Goal: Task Accomplishment & Management: Manage account settings

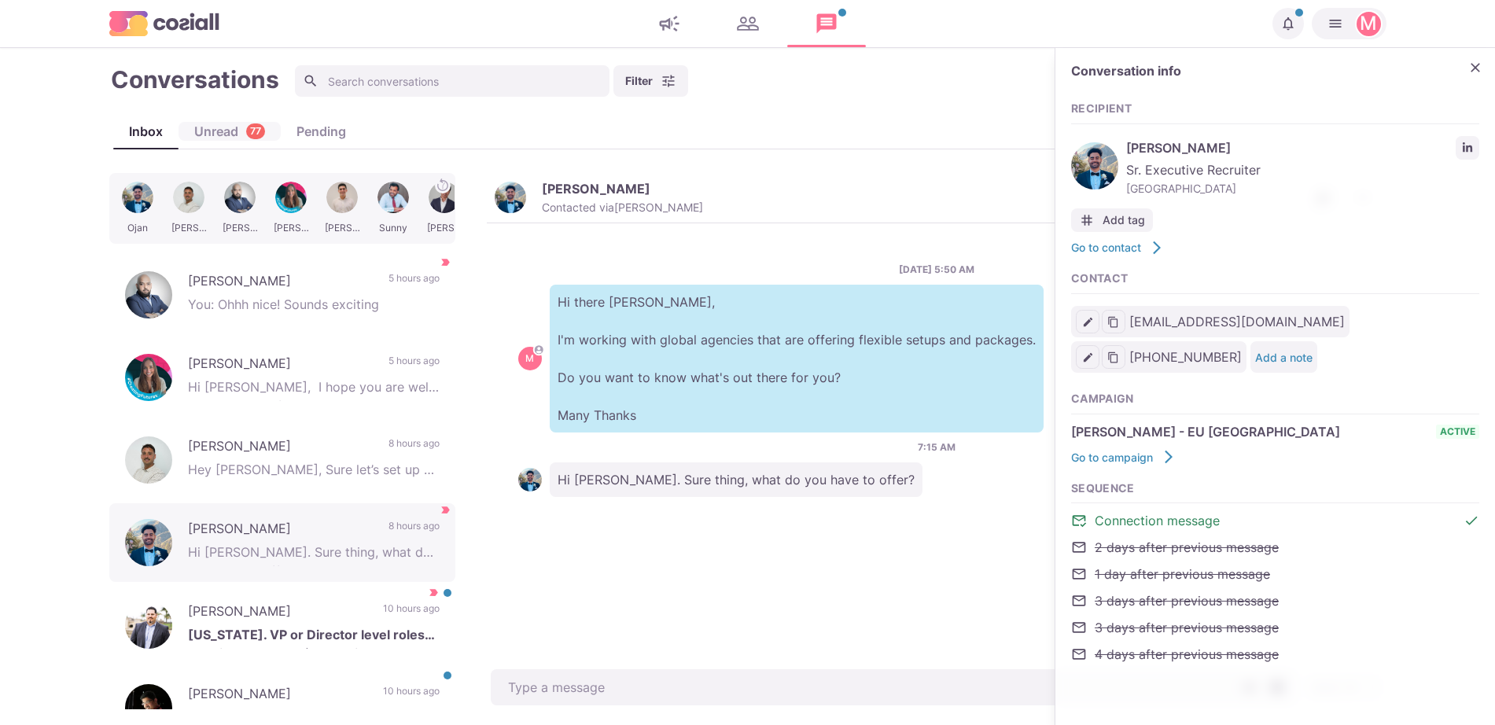
click at [219, 138] on div "Unread 77" at bounding box center [229, 131] width 102 height 19
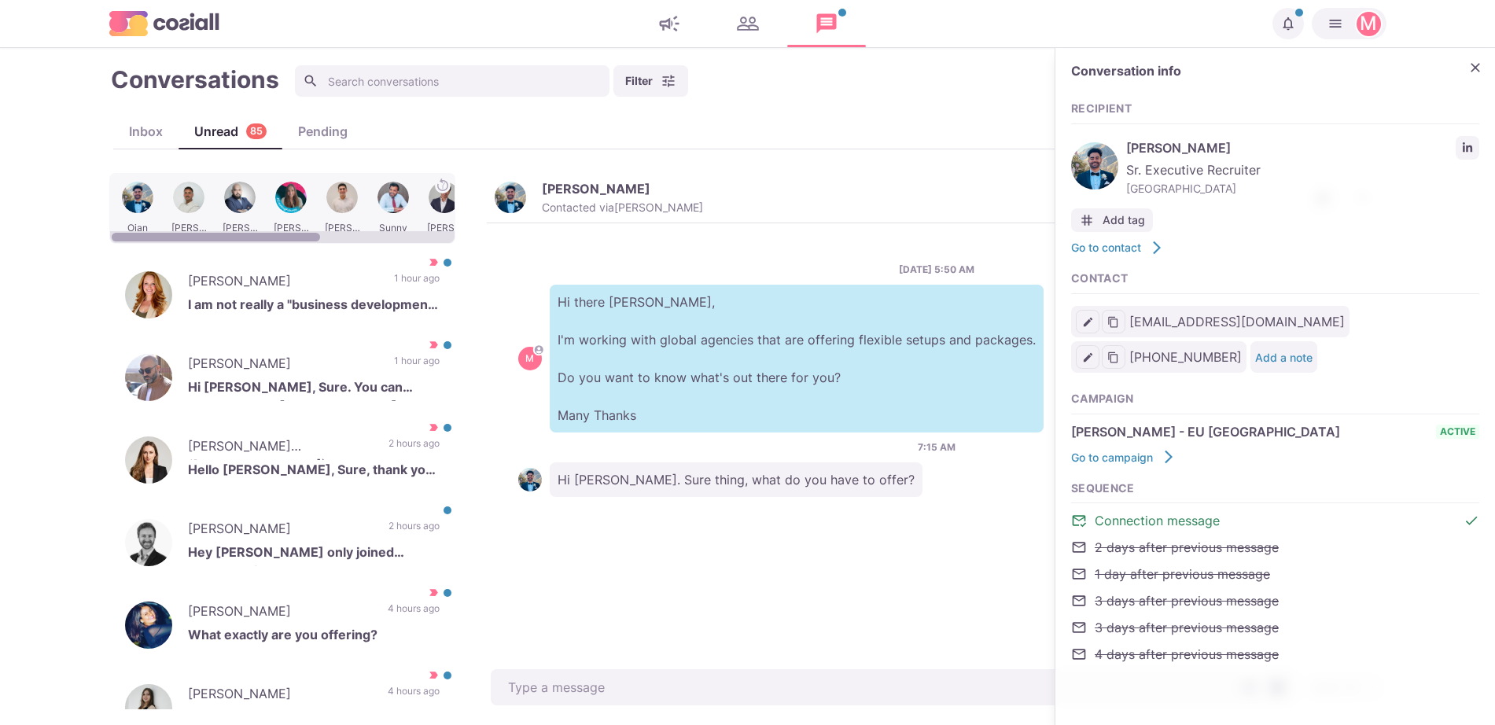
click at [355, 193] on div at bounding box center [341, 208] width 47 height 61
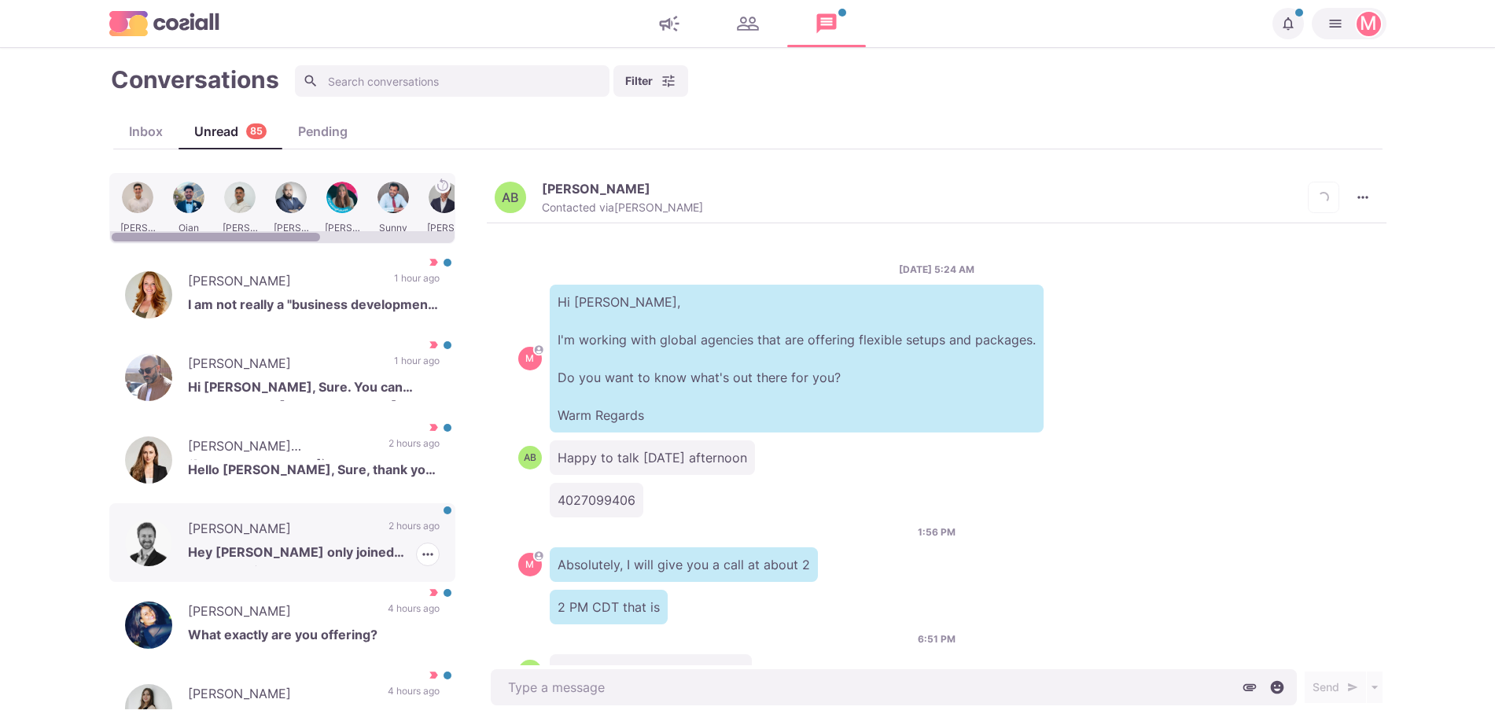
click at [420, 550] on icon "button" at bounding box center [428, 554] width 16 height 16
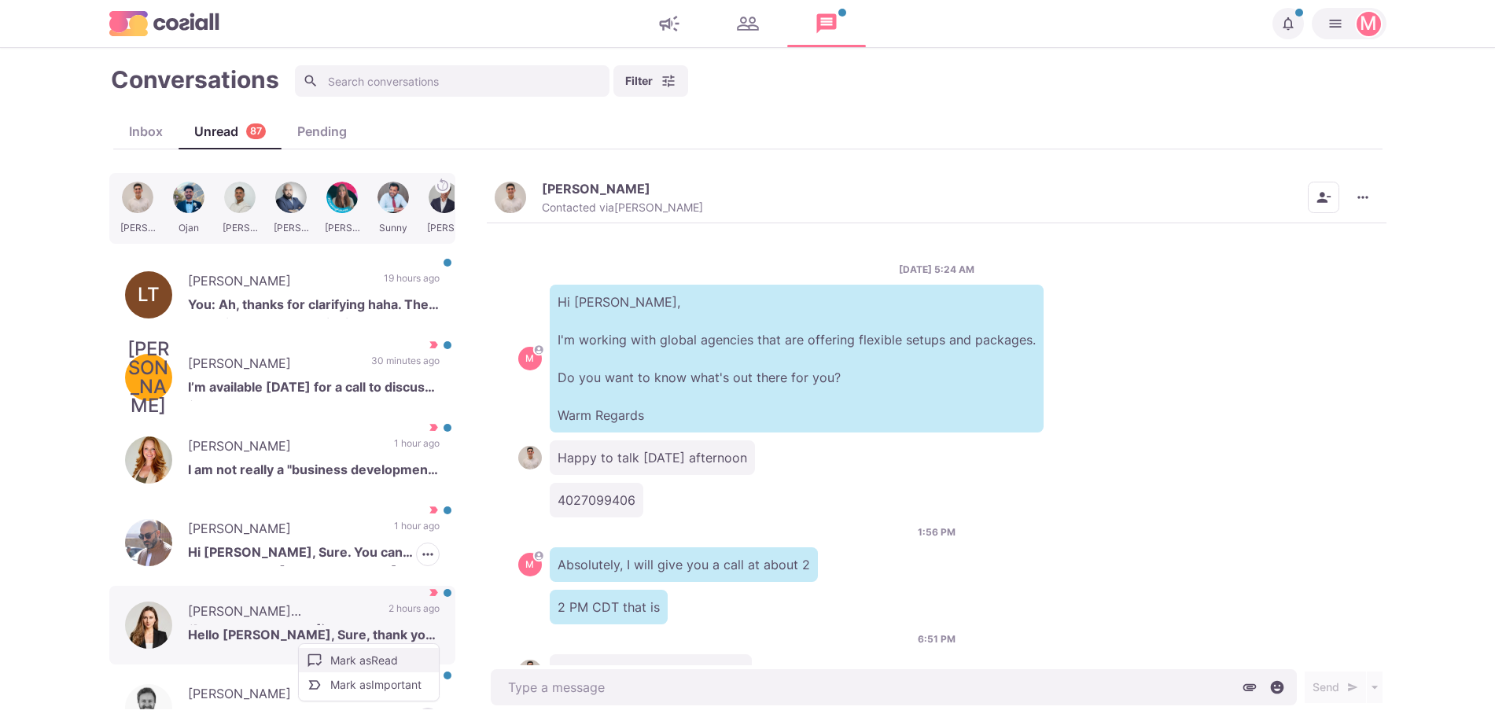
scroll to position [491, 0]
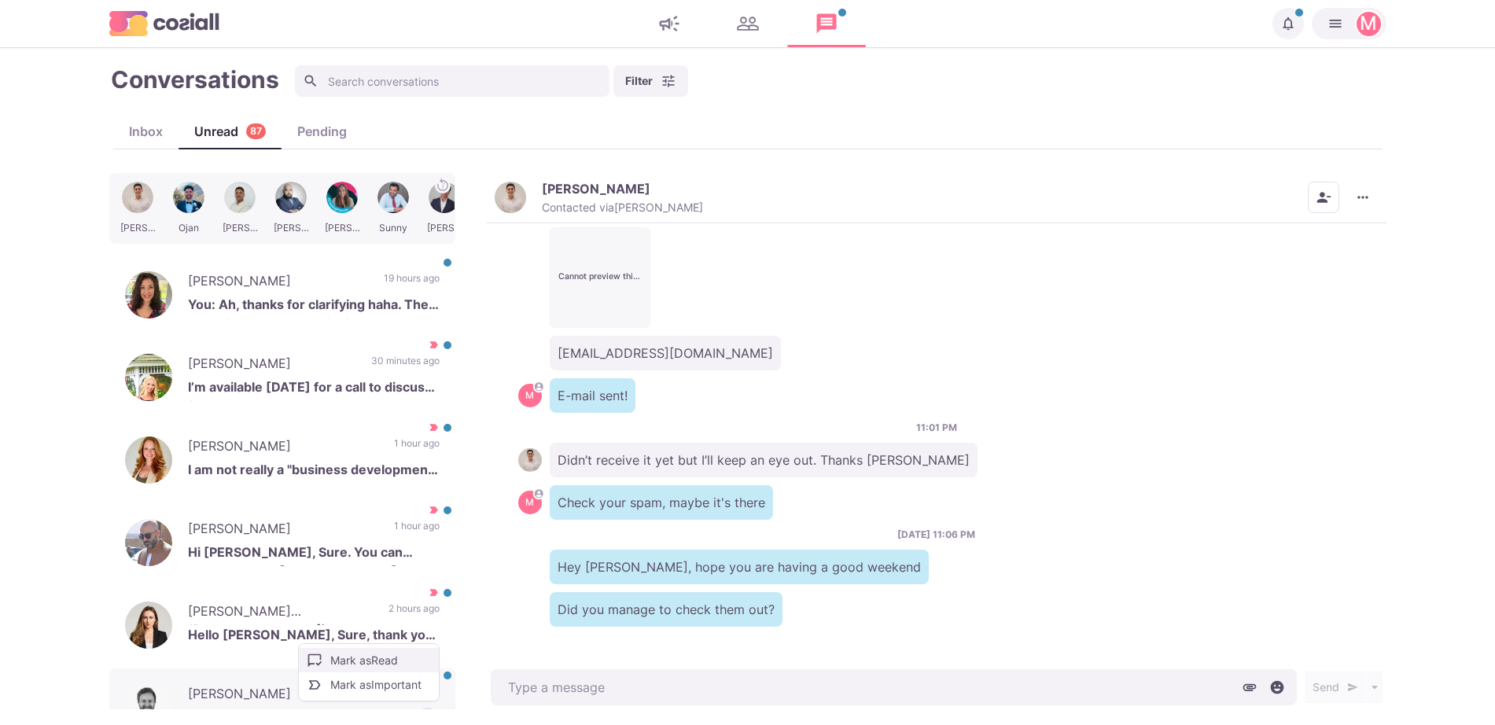
click at [386, 664] on button "Mark as Read" at bounding box center [369, 660] width 140 height 24
click at [1362, 192] on icon "More menu" at bounding box center [1363, 197] width 16 height 16
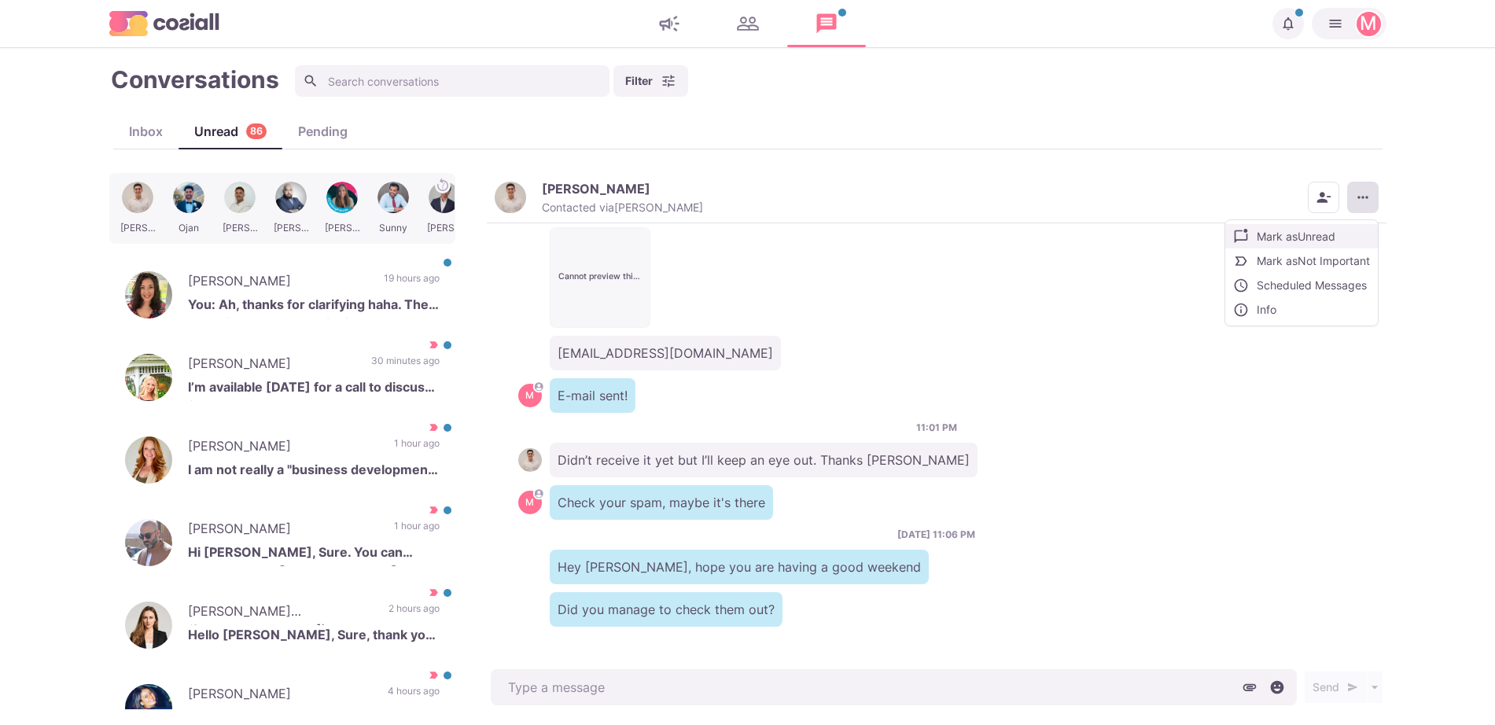
click at [1293, 239] on button "Mark as Unread" at bounding box center [1301, 236] width 153 height 24
click at [371, 362] on p "30 minutes ago" at bounding box center [405, 366] width 68 height 24
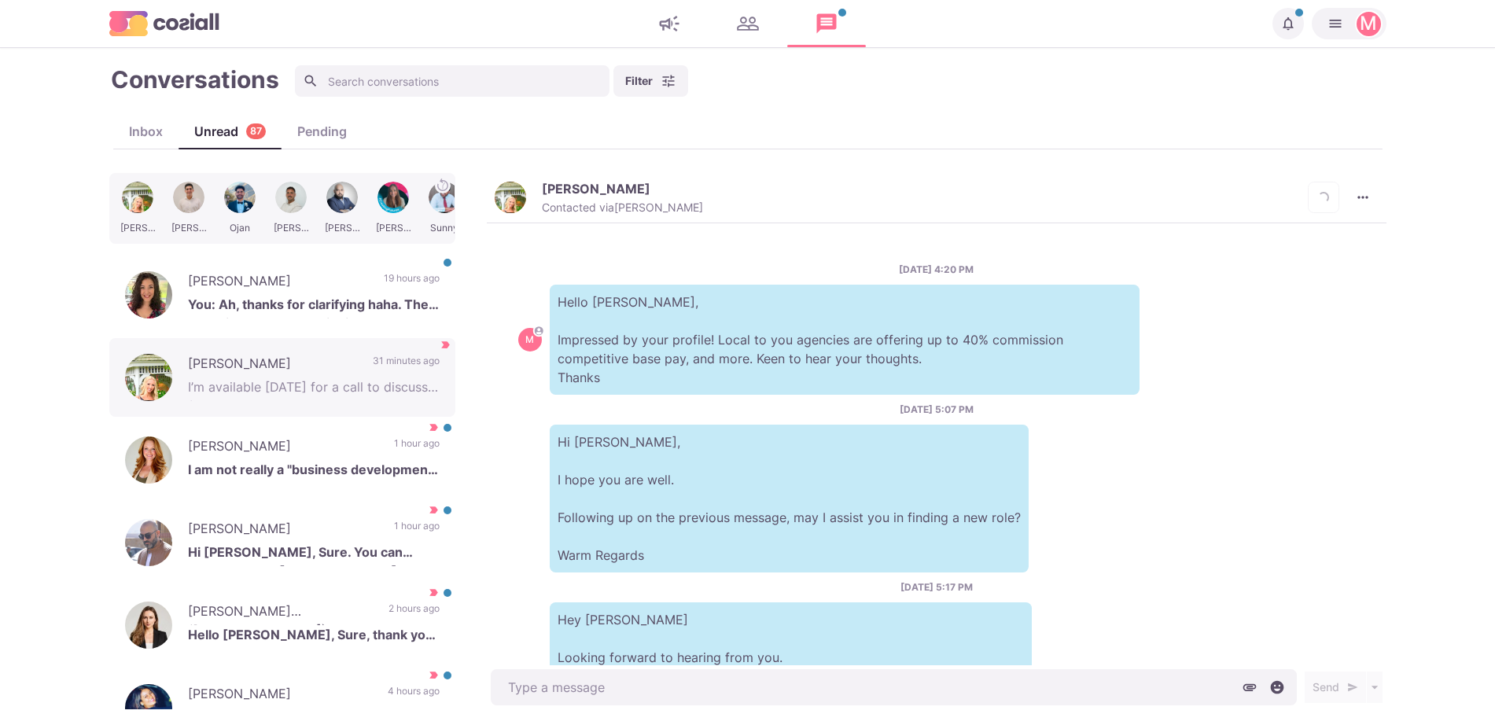
scroll to position [817, 0]
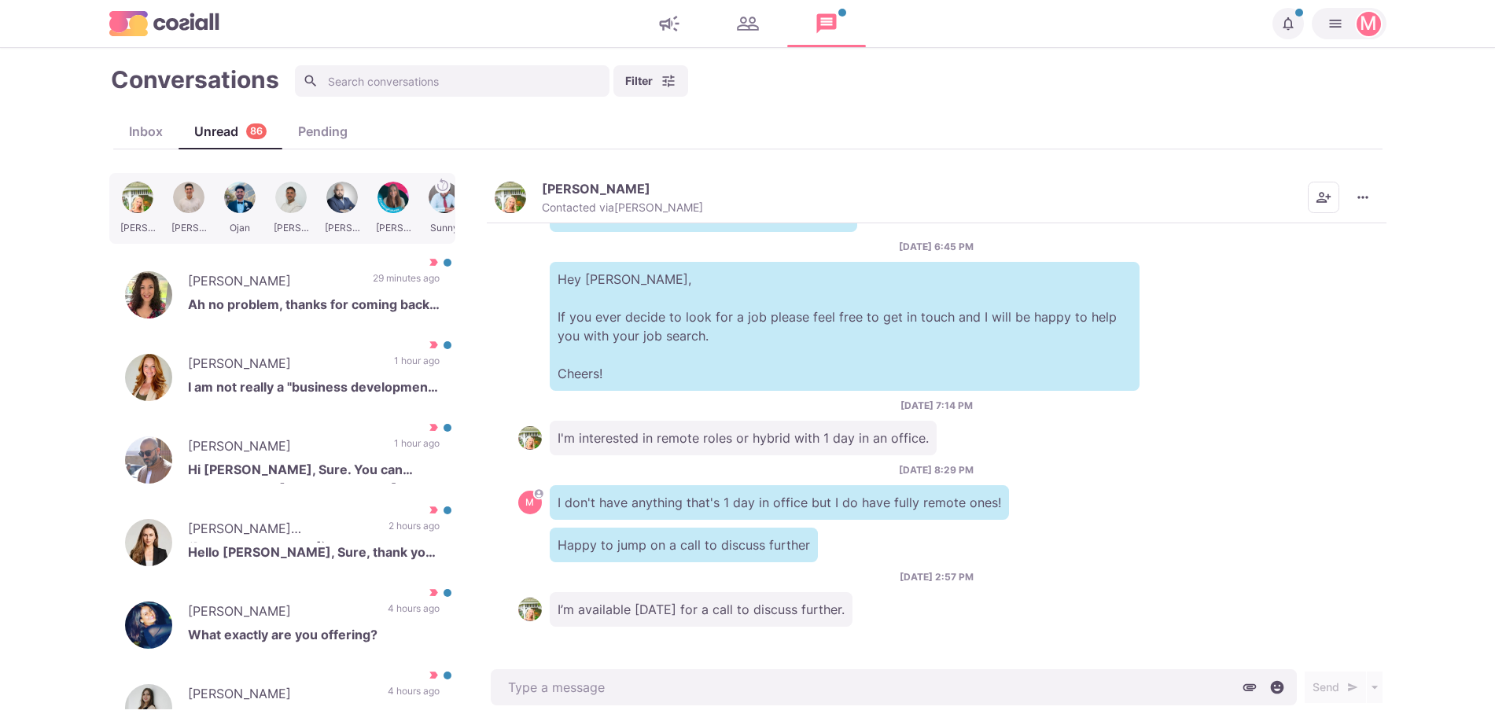
click at [547, 204] on p "Contacted via [PERSON_NAME]" at bounding box center [622, 207] width 161 height 14
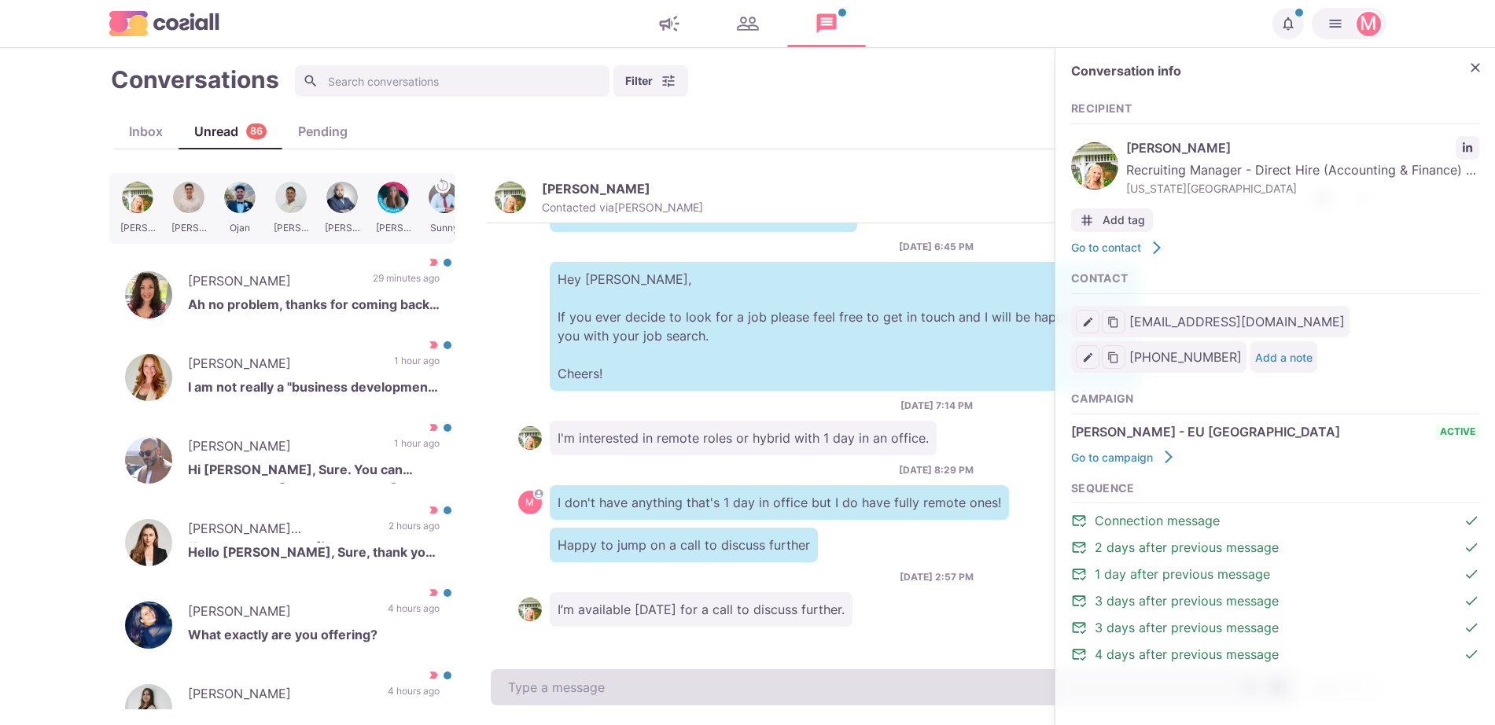
click at [636, 671] on textarea at bounding box center [894, 687] width 806 height 36
type textarea "x"
type textarea "Sure"
type textarea "x"
type textarea "Sure!"
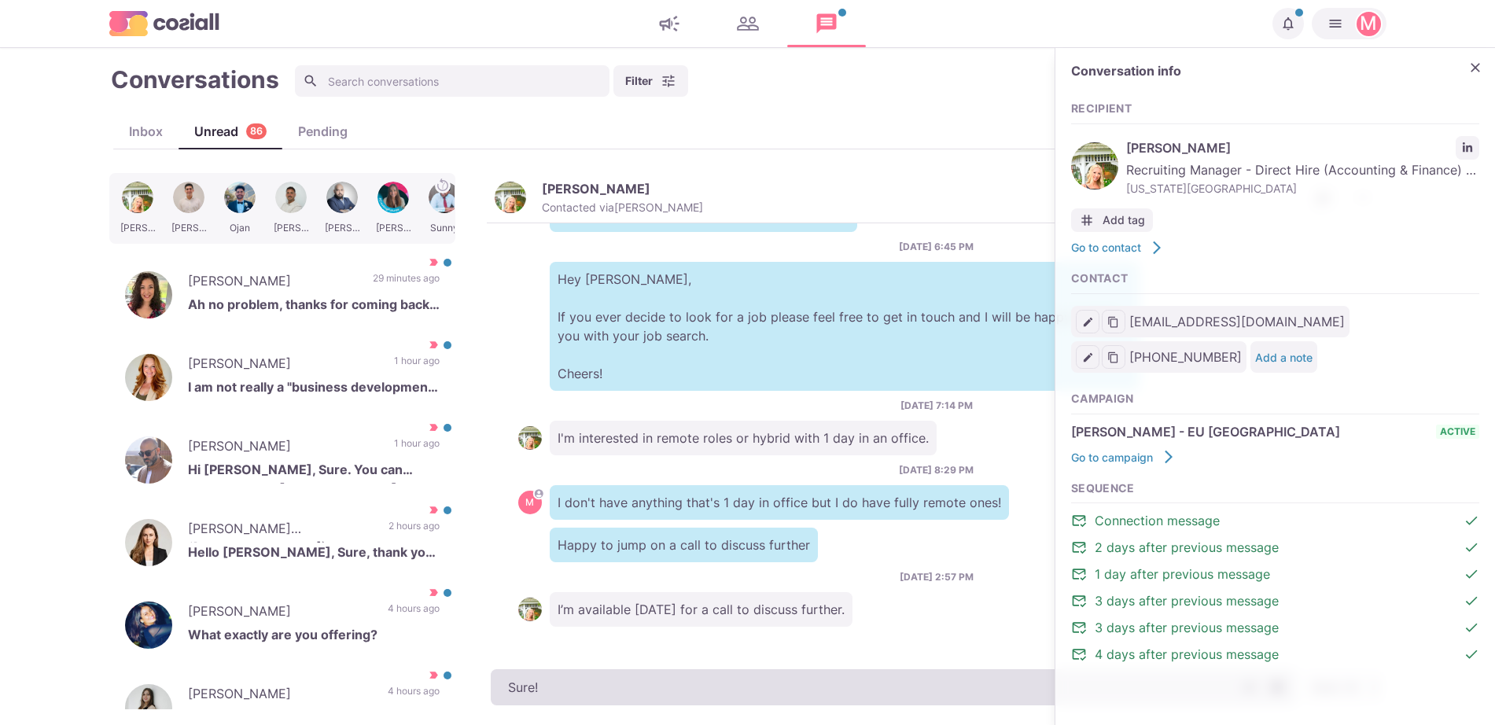
type textarea "x"
type textarea "Sure! w"
type textarea "x"
type textarea "Sure! what"
type textarea "x"
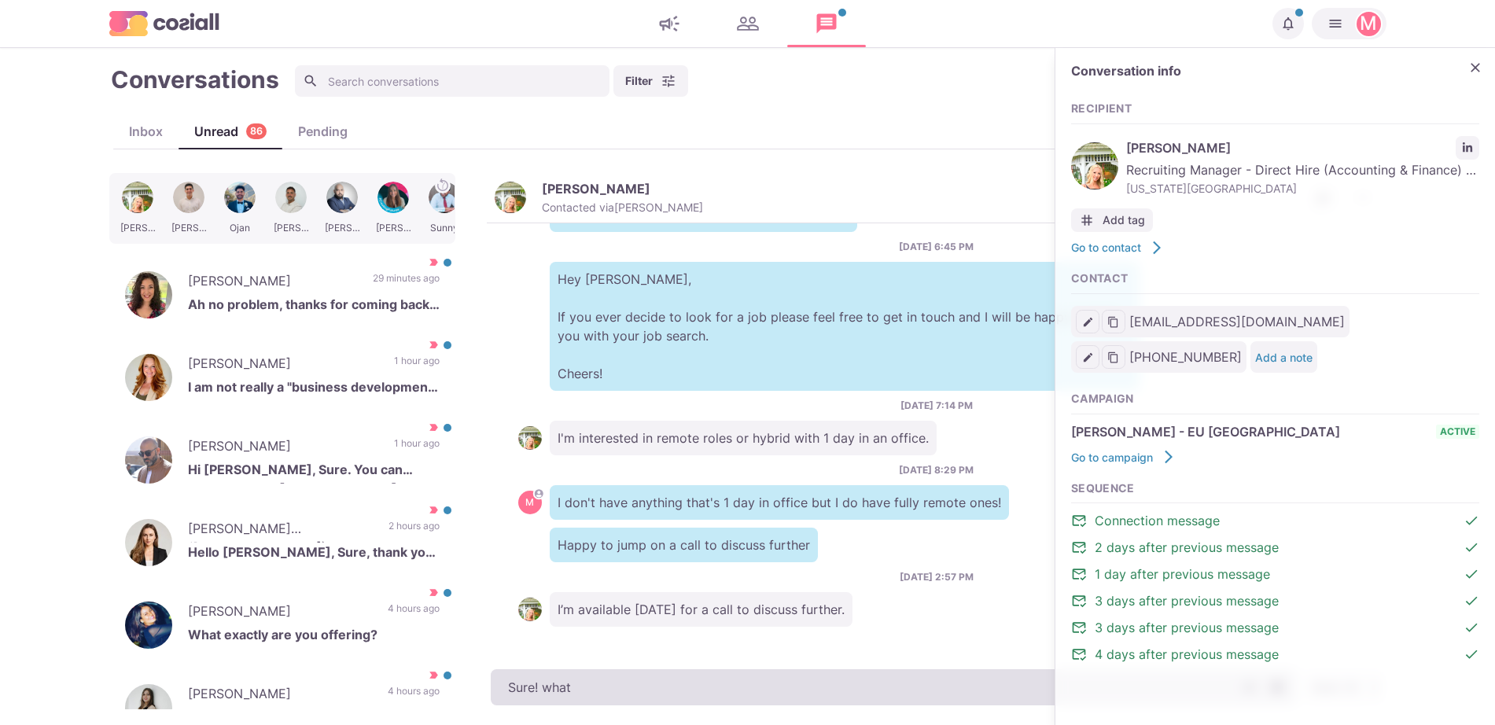
type textarea "Sure! what t"
type textarea "x"
type textarea "Sure! what time works"
type textarea "x"
type textarea "Sure! what time works"
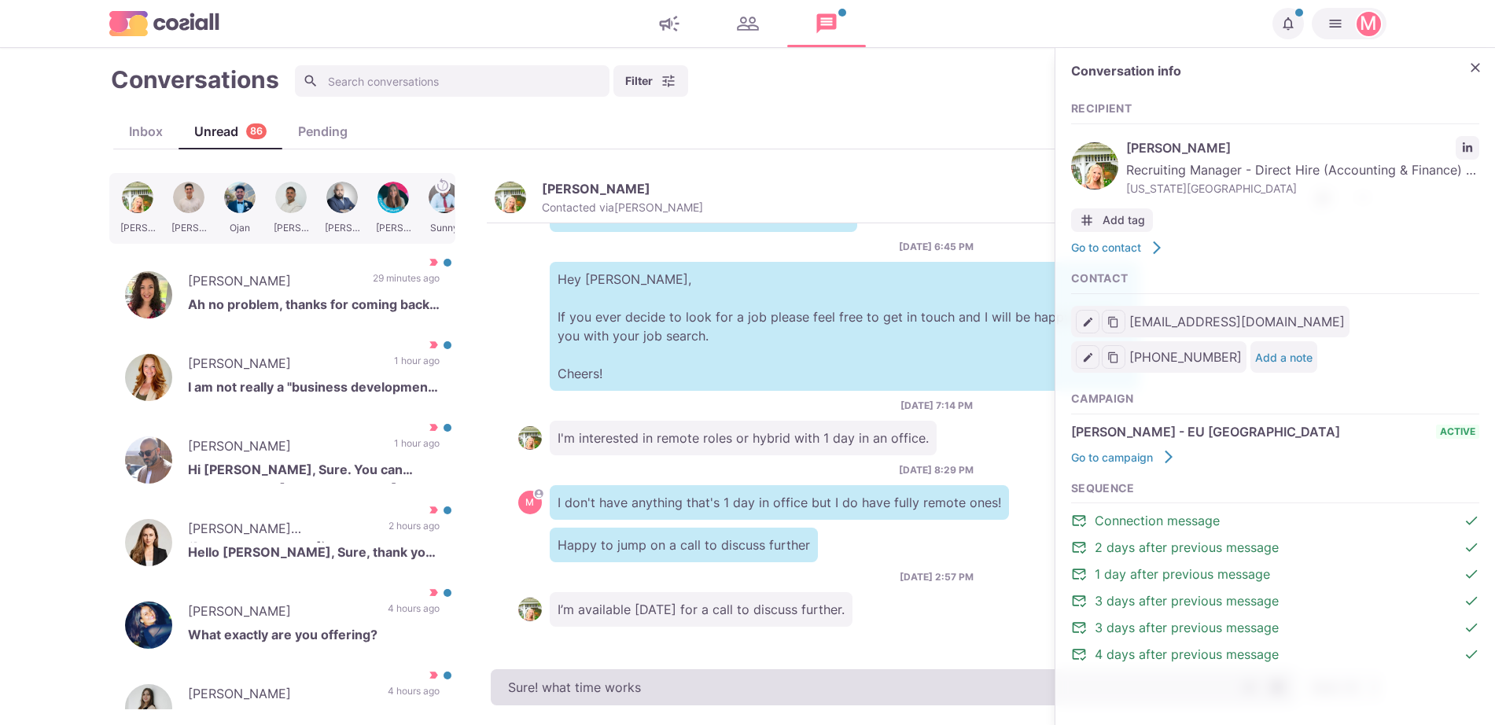
type textarea "x"
type textarea "Sure! what time works"
type textarea "x"
type textarea "Sure! what time works for y"
type textarea "x"
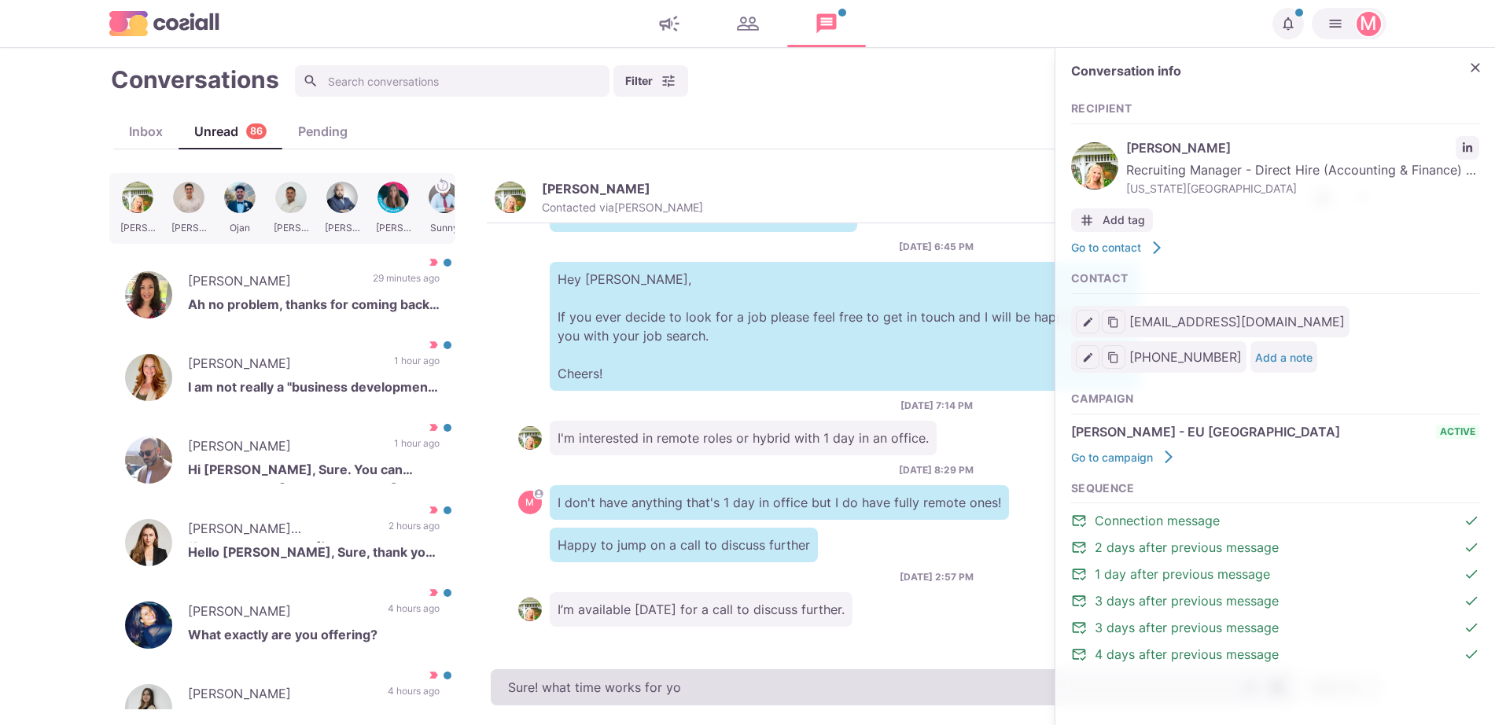
type textarea "Sure! what time works for you"
type textarea "x"
type textarea "Sure! what time works for you"
type textarea "x"
type textarea "Sure! what time works for you b"
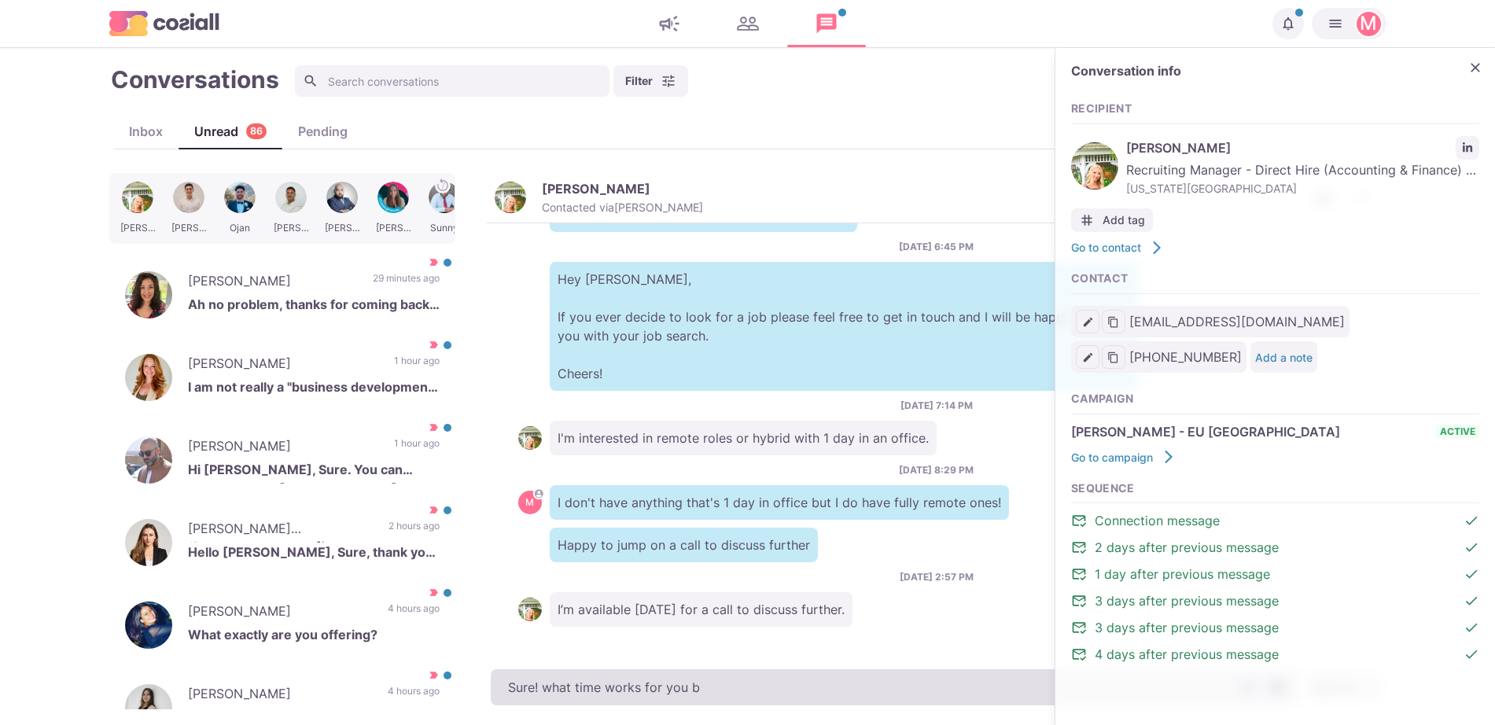
type textarea "x"
type textarea "Sure! what time works for you be"
type textarea "x"
type textarea "Sure! what time works for you bes"
type textarea "x"
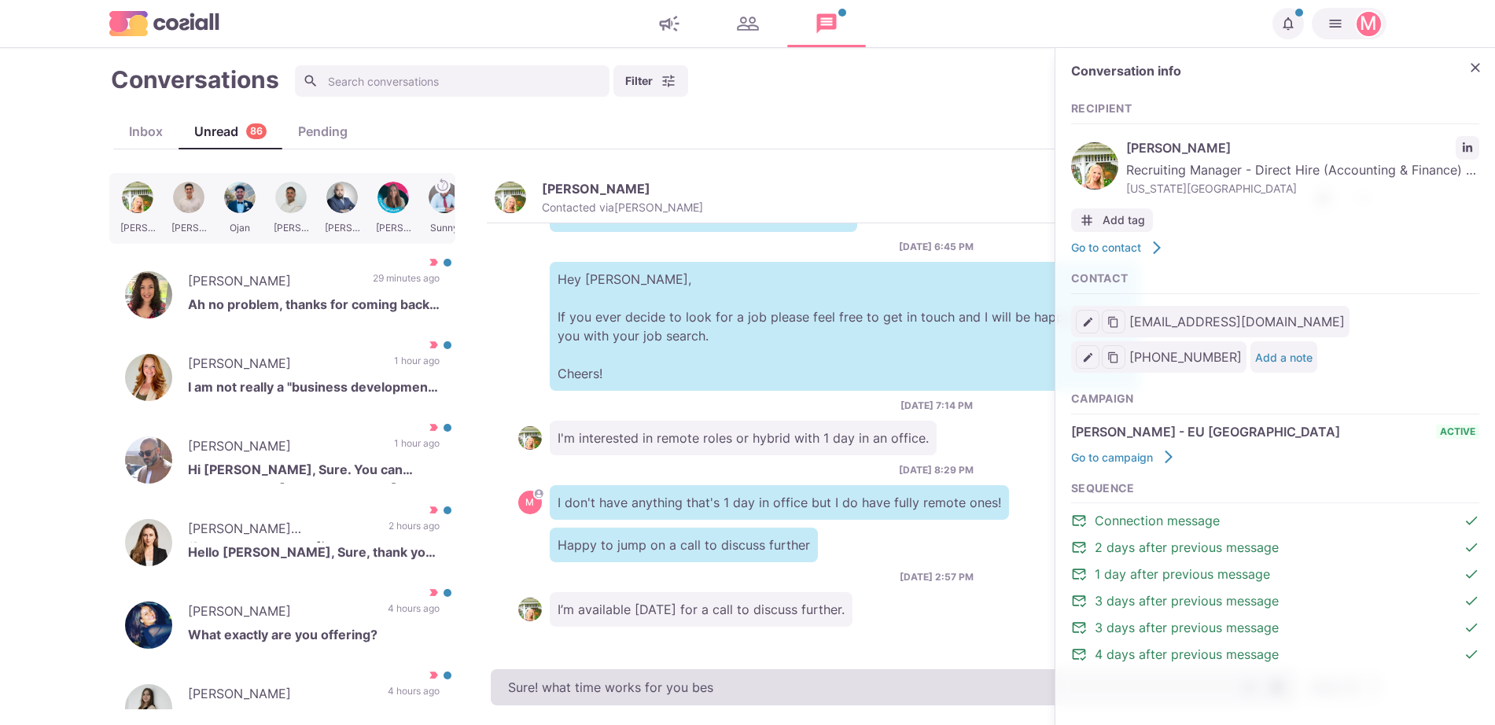
type textarea "Sure! what time works for you best"
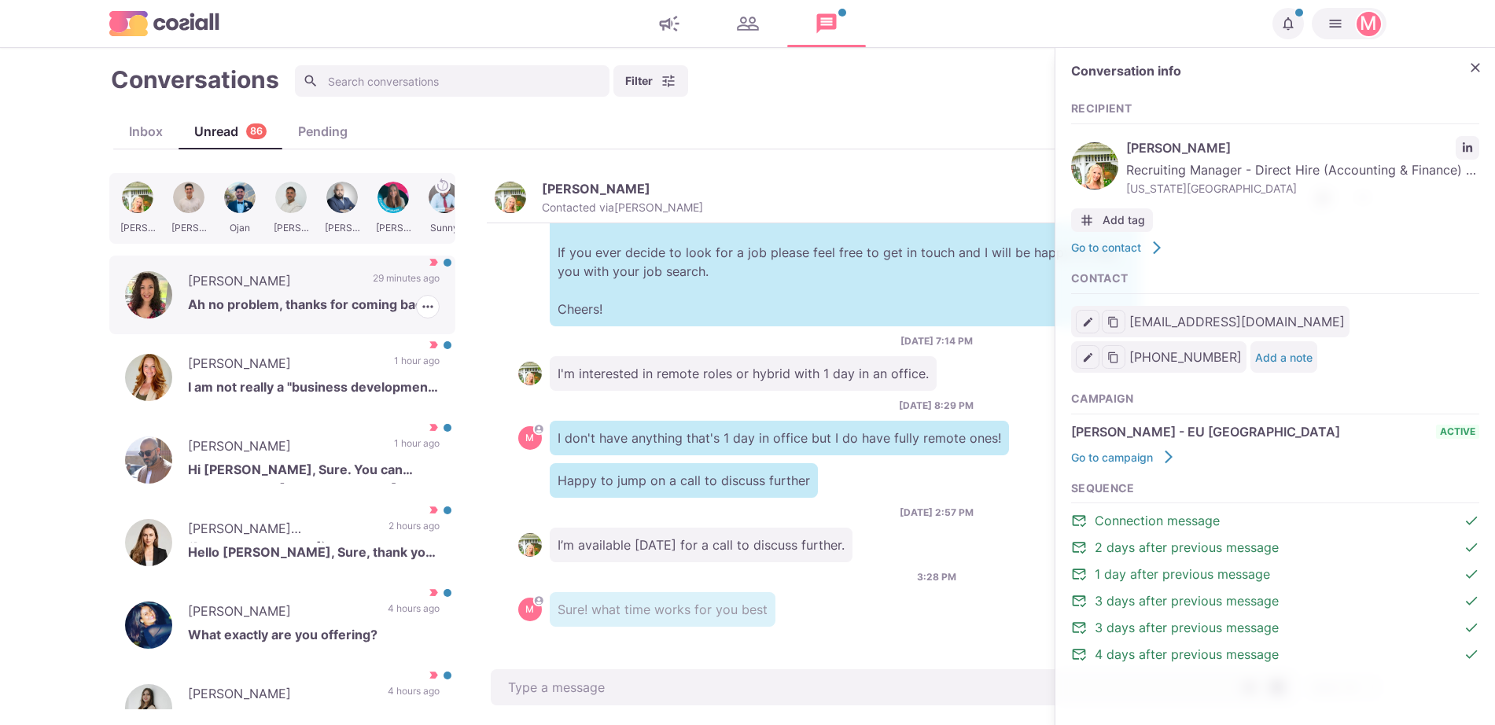
click at [344, 312] on p "Ah no problem, thanks for coming back to me anyway!" at bounding box center [314, 307] width 252 height 24
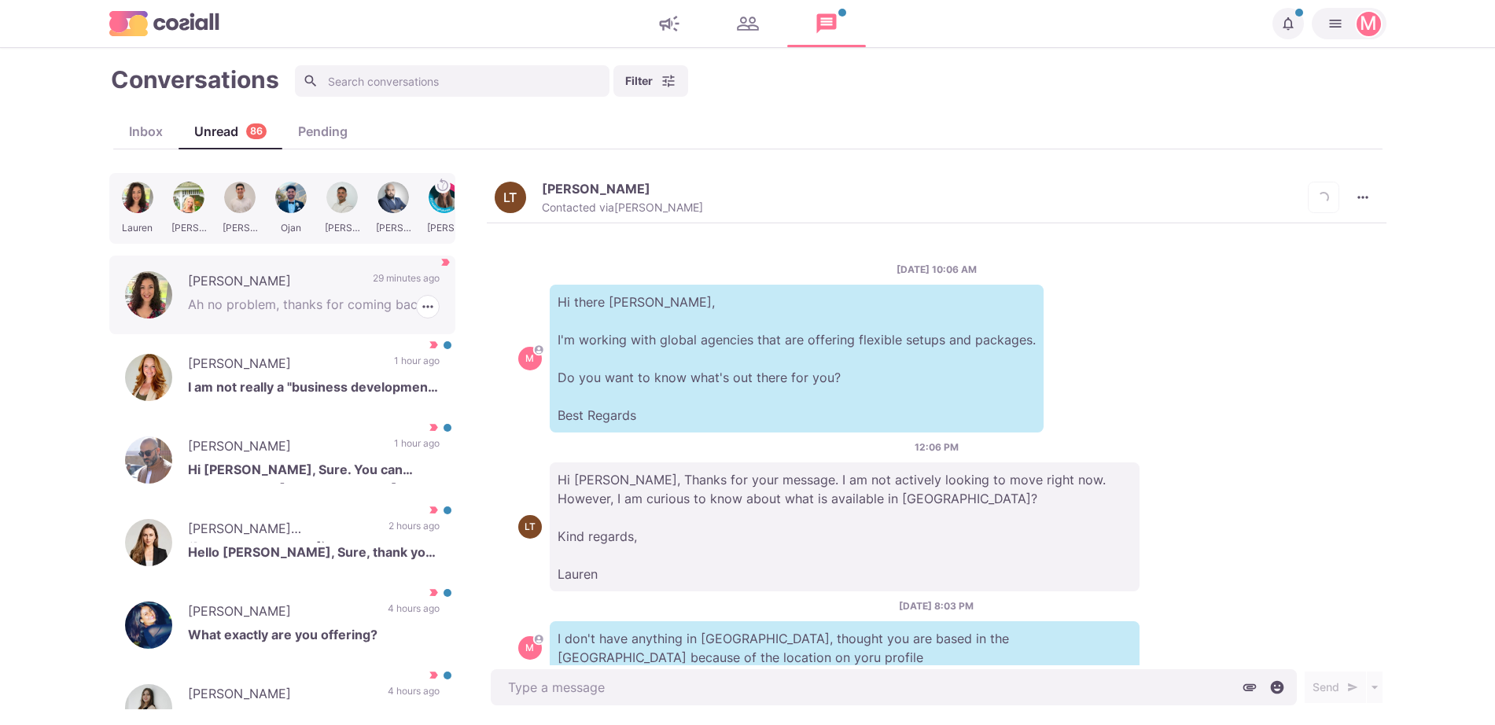
scroll to position [216, 0]
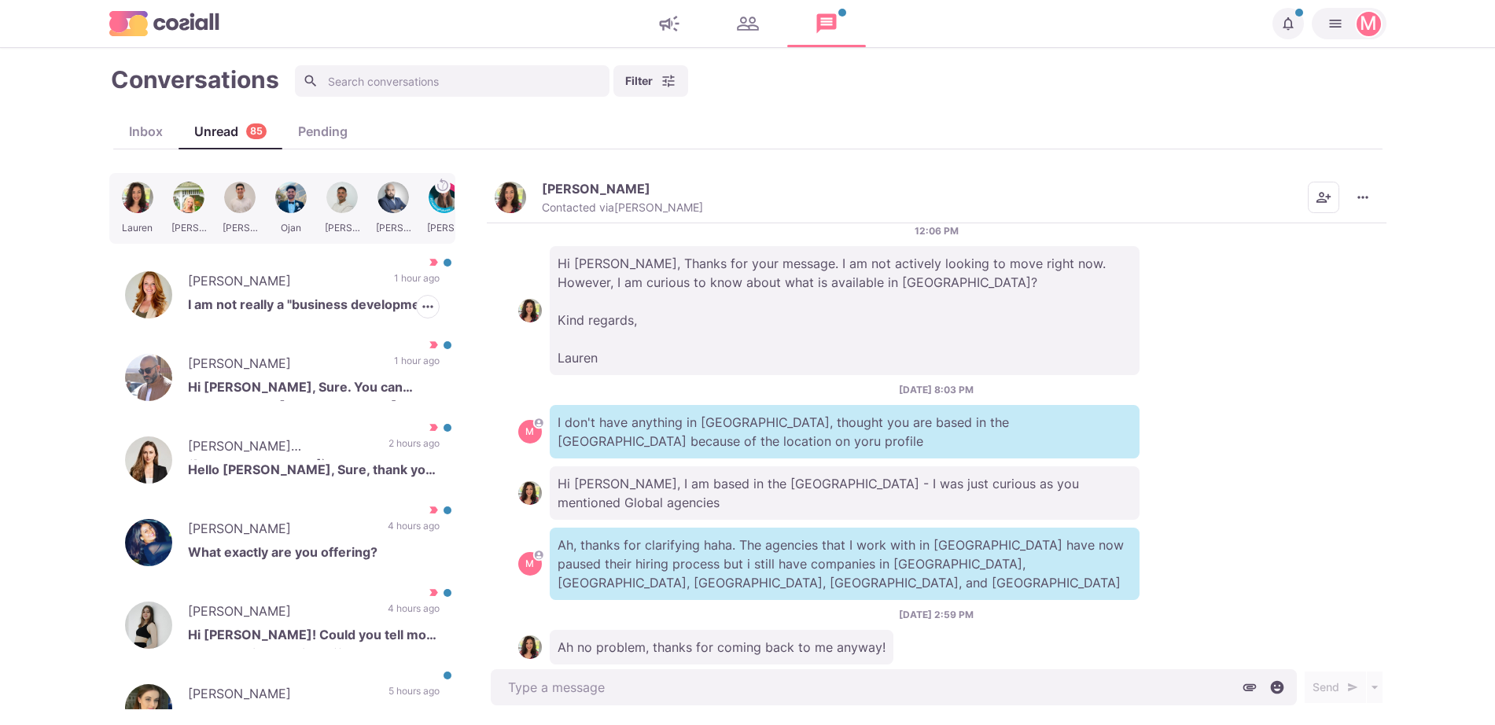
click at [344, 312] on p "I am not really a "business development" person" at bounding box center [314, 307] width 252 height 24
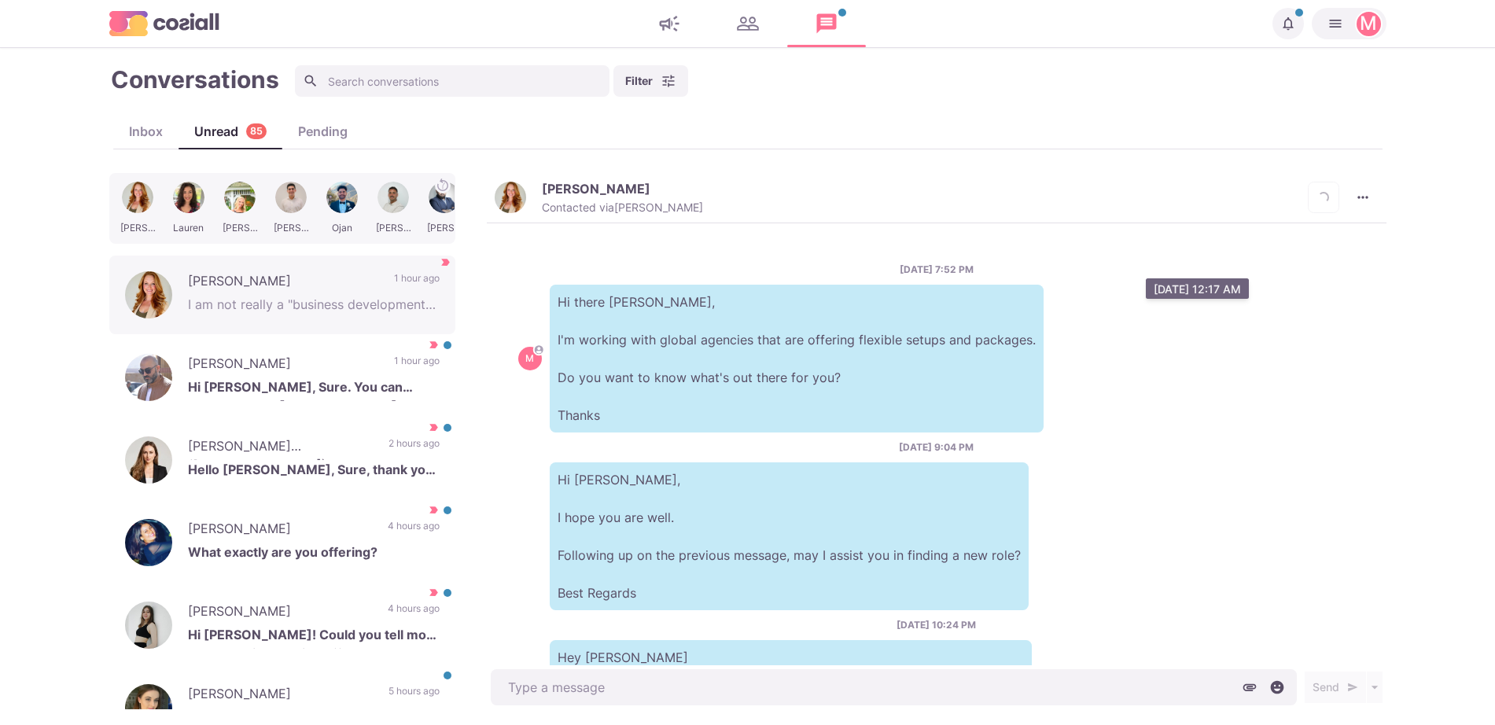
scroll to position [892, 0]
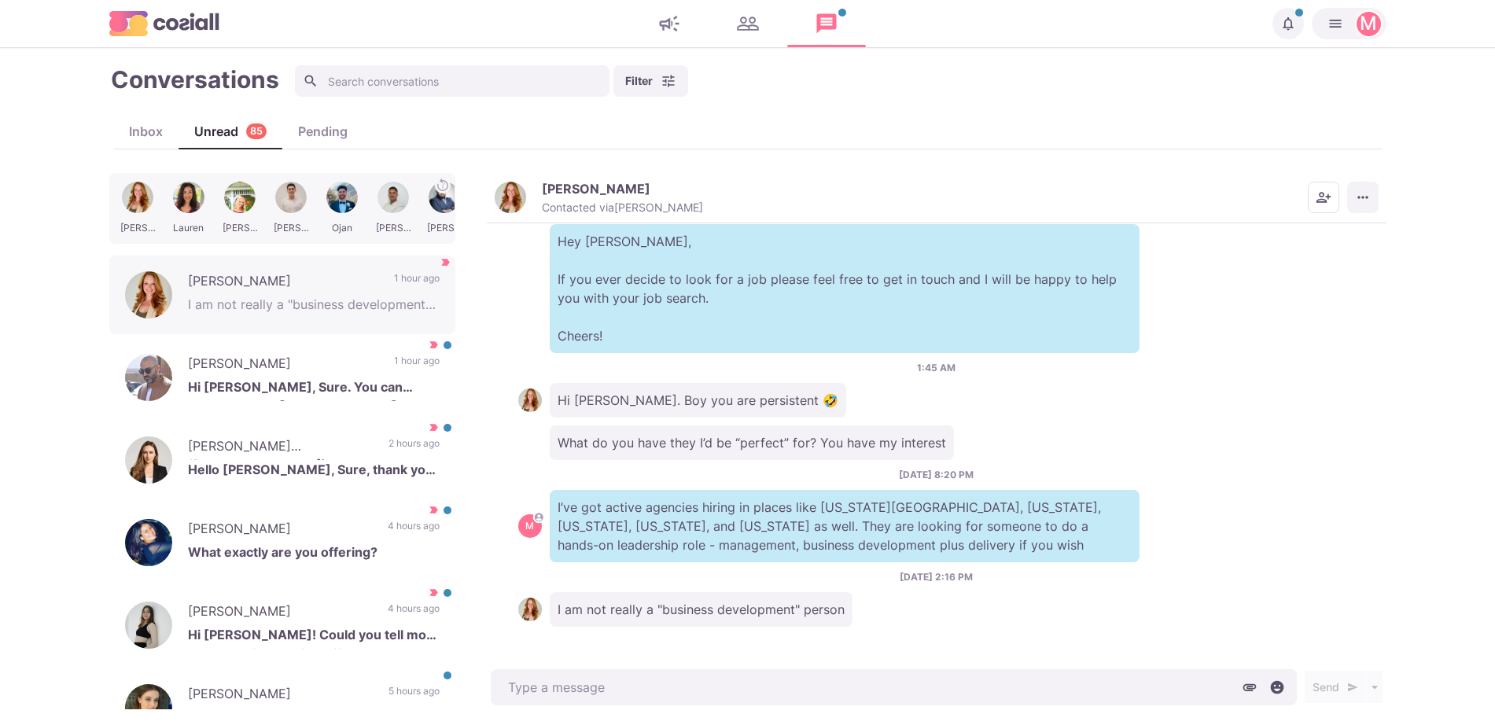
click at [1351, 196] on button "More menu" at bounding box center [1362, 197] width 31 height 31
click at [1318, 256] on button "Mark as Not Important" at bounding box center [1301, 260] width 153 height 24
click at [192, 205] on div at bounding box center [188, 208] width 47 height 61
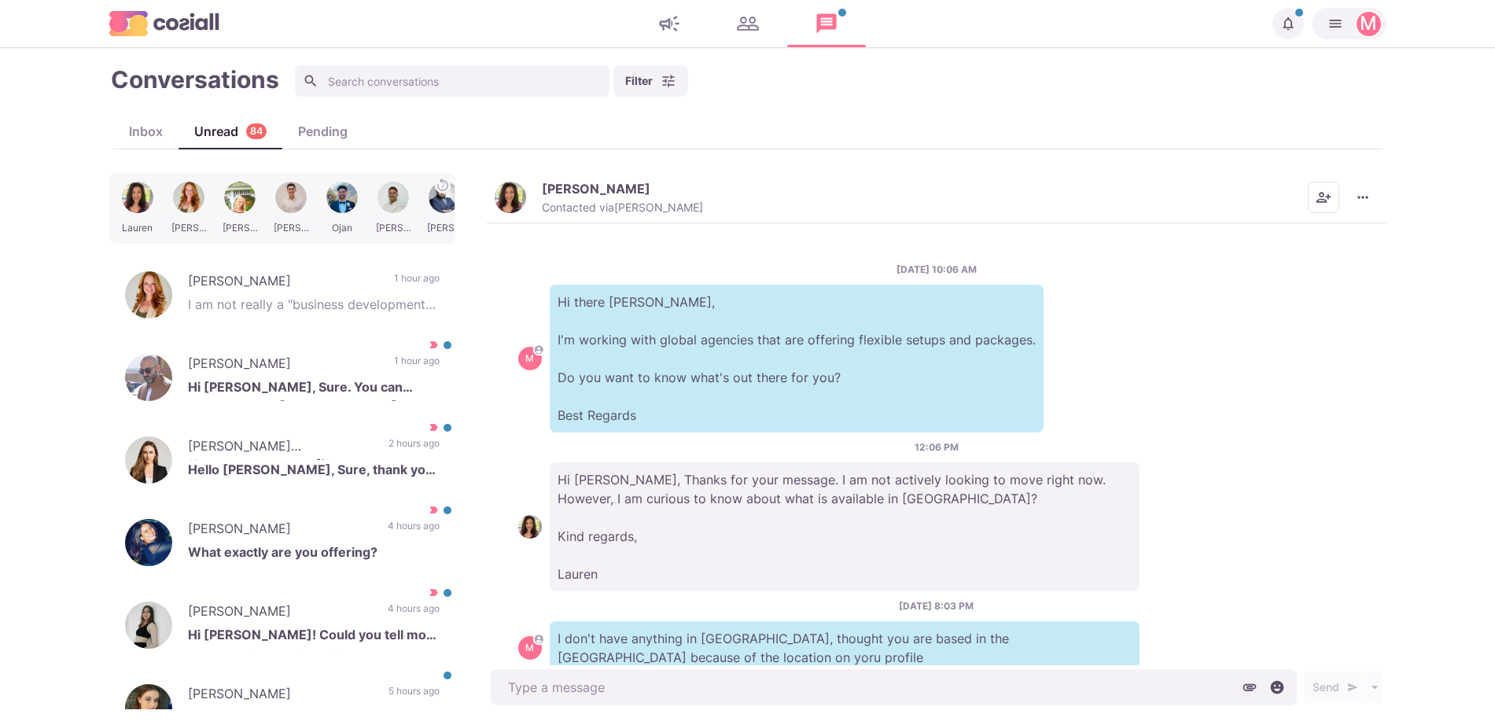
scroll to position [216, 0]
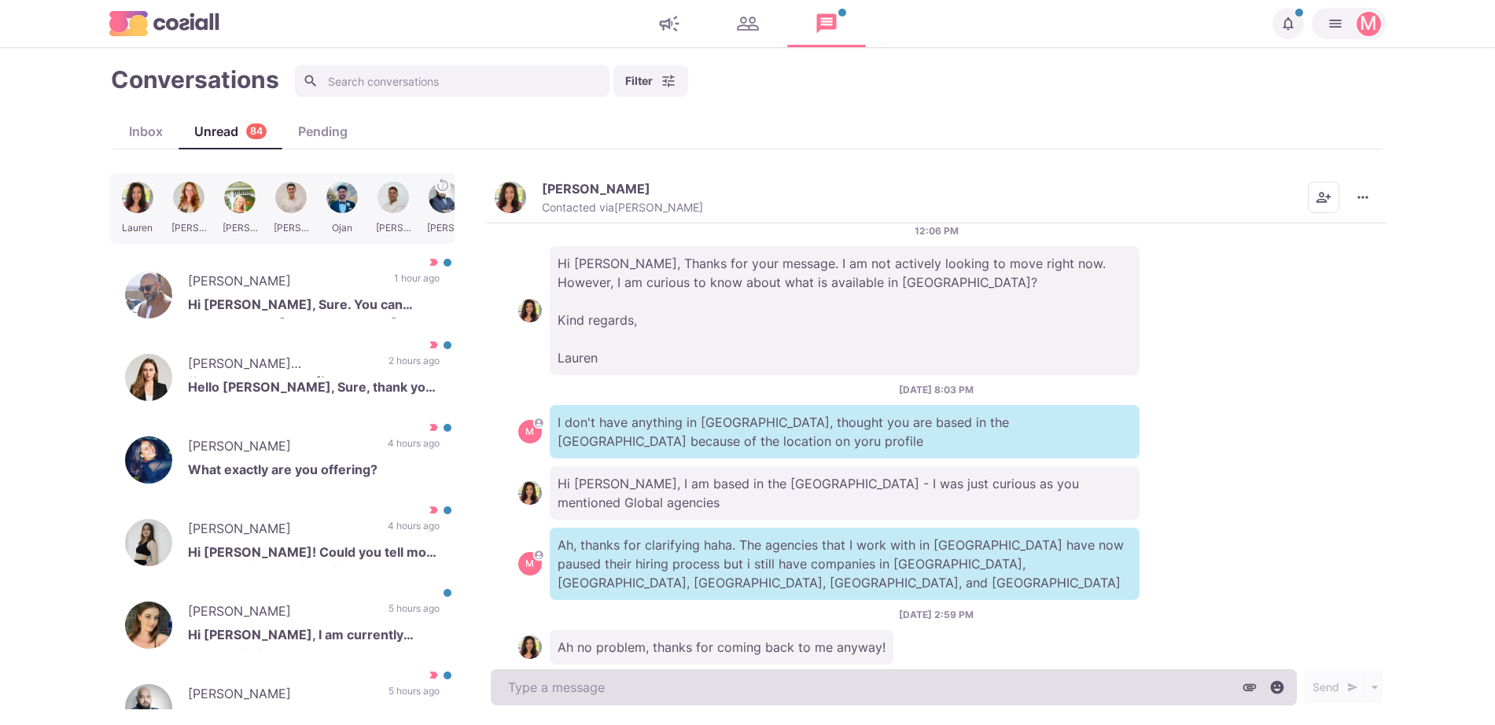
click at [722, 694] on textarea at bounding box center [894, 687] width 806 height 36
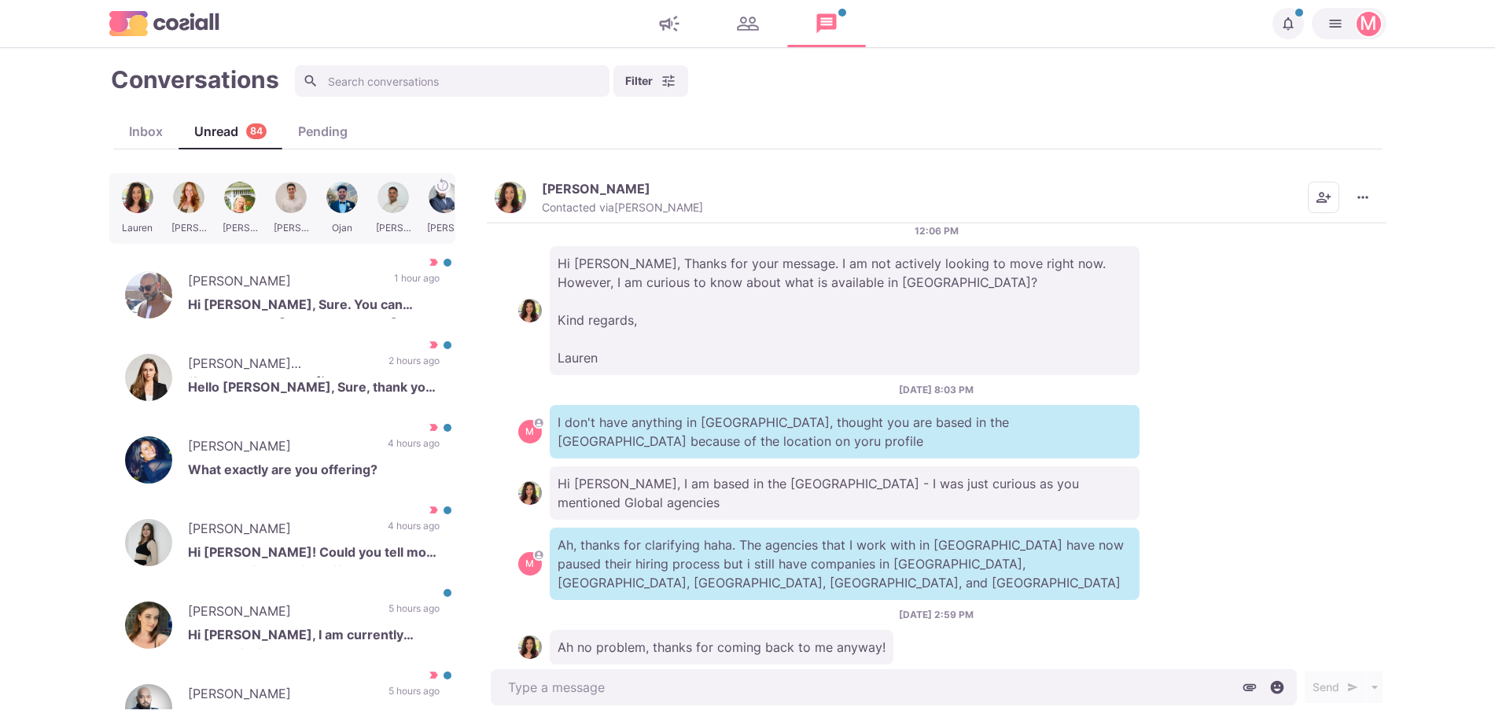
click at [515, 208] on img "button" at bounding box center [510, 197] width 31 height 31
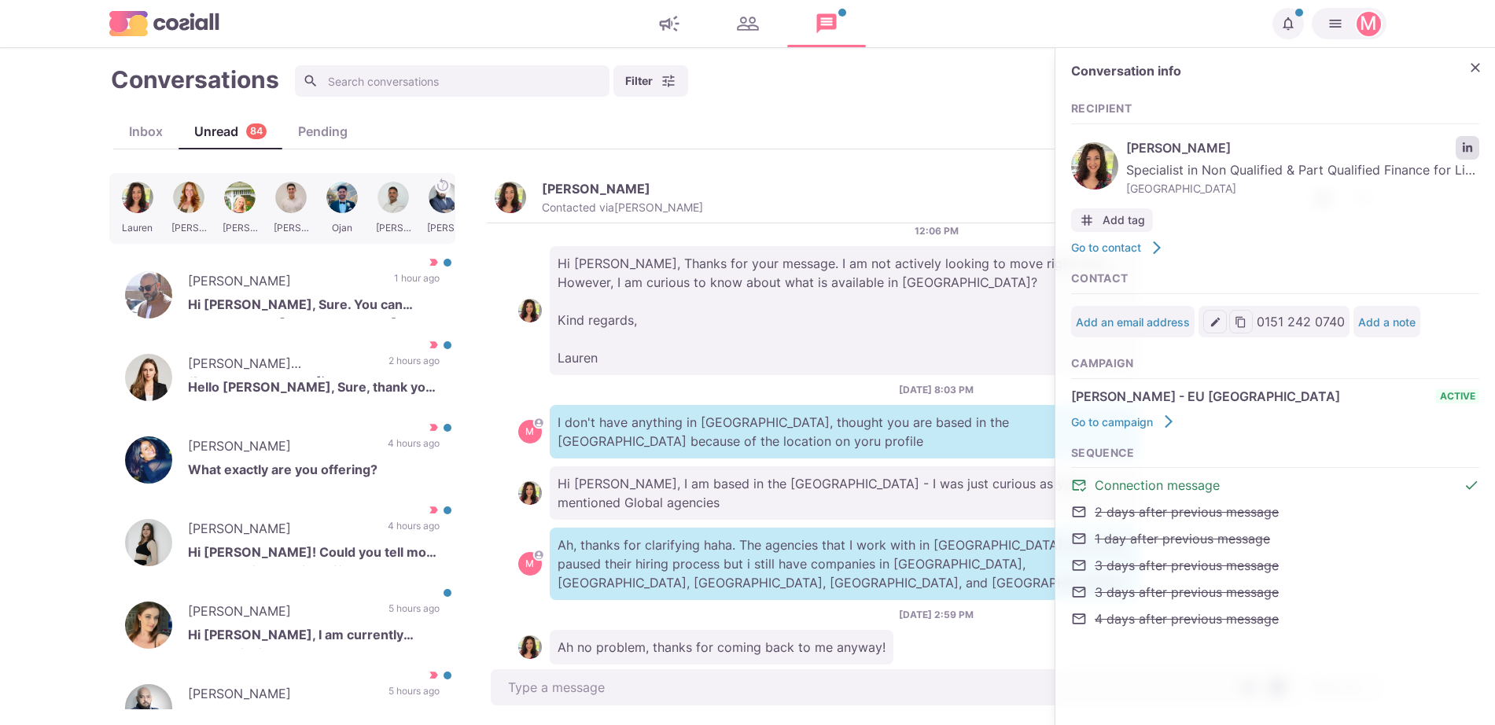
click at [1464, 141] on link "LinkedIn profile link" at bounding box center [1467, 148] width 24 height 24
click at [420, 473] on icon "button" at bounding box center [428, 472] width 16 height 16
click at [388, 527] on button "Mark as Not Important" at bounding box center [362, 531] width 153 height 24
click at [420, 474] on icon "button" at bounding box center [428, 472] width 16 height 16
click at [362, 503] on button "Mark as Read" at bounding box center [369, 507] width 140 height 24
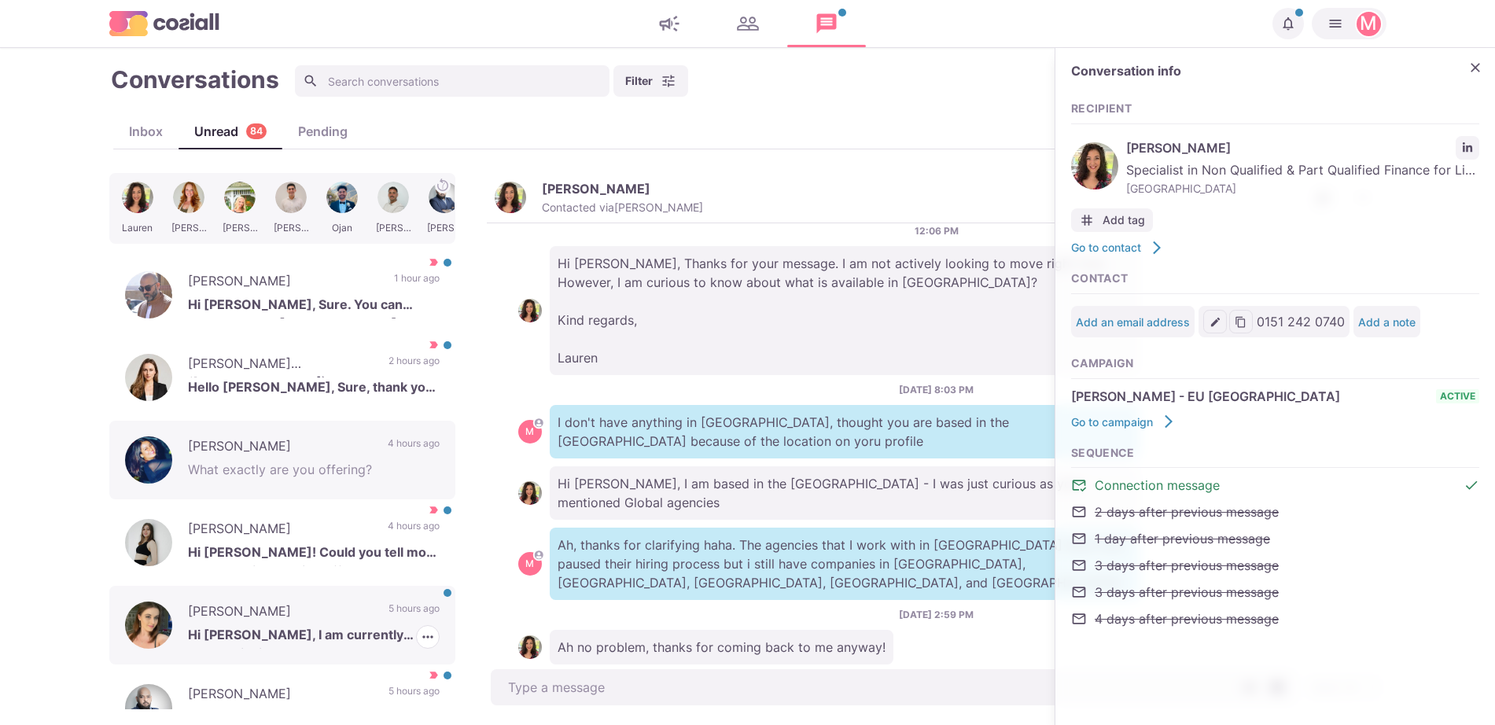
click at [406, 603] on p "5 hours ago" at bounding box center [413, 613] width 51 height 24
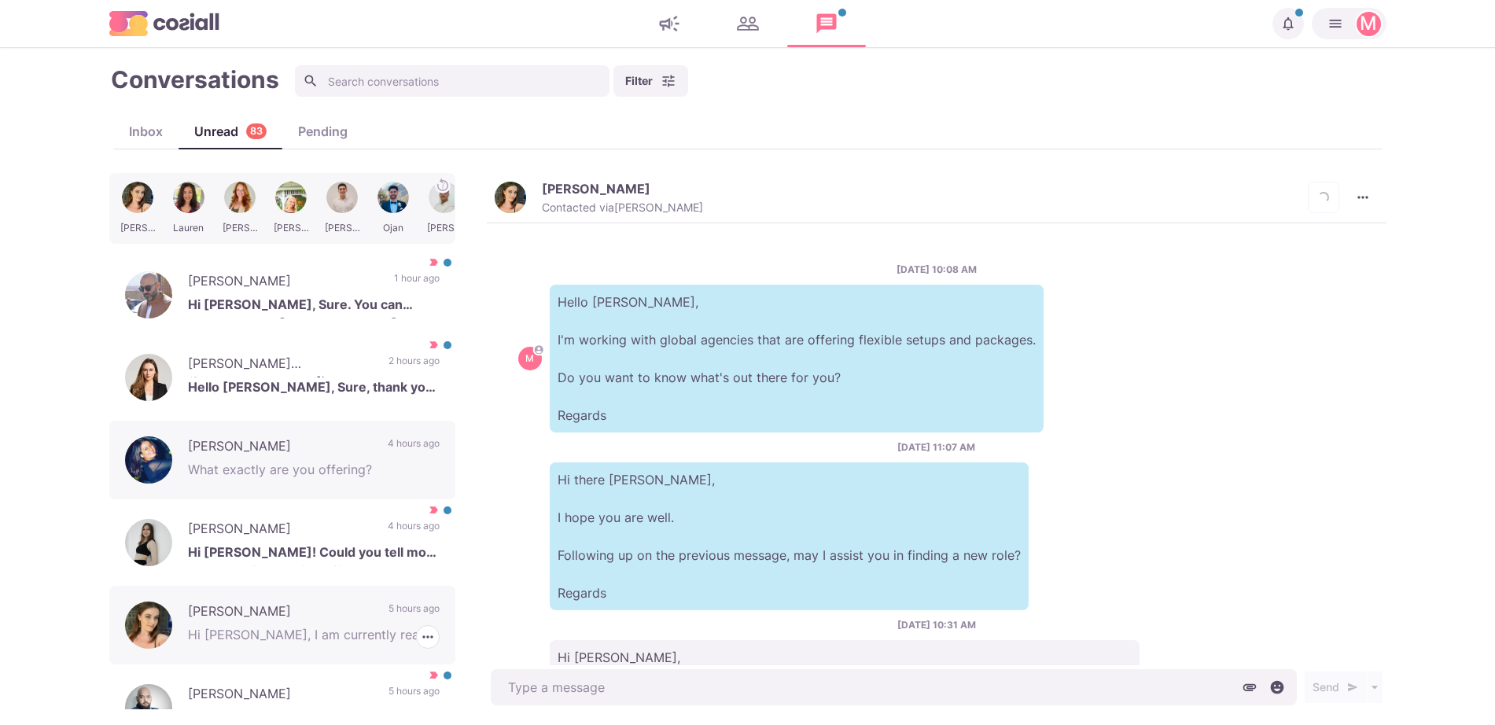
scroll to position [161, 0]
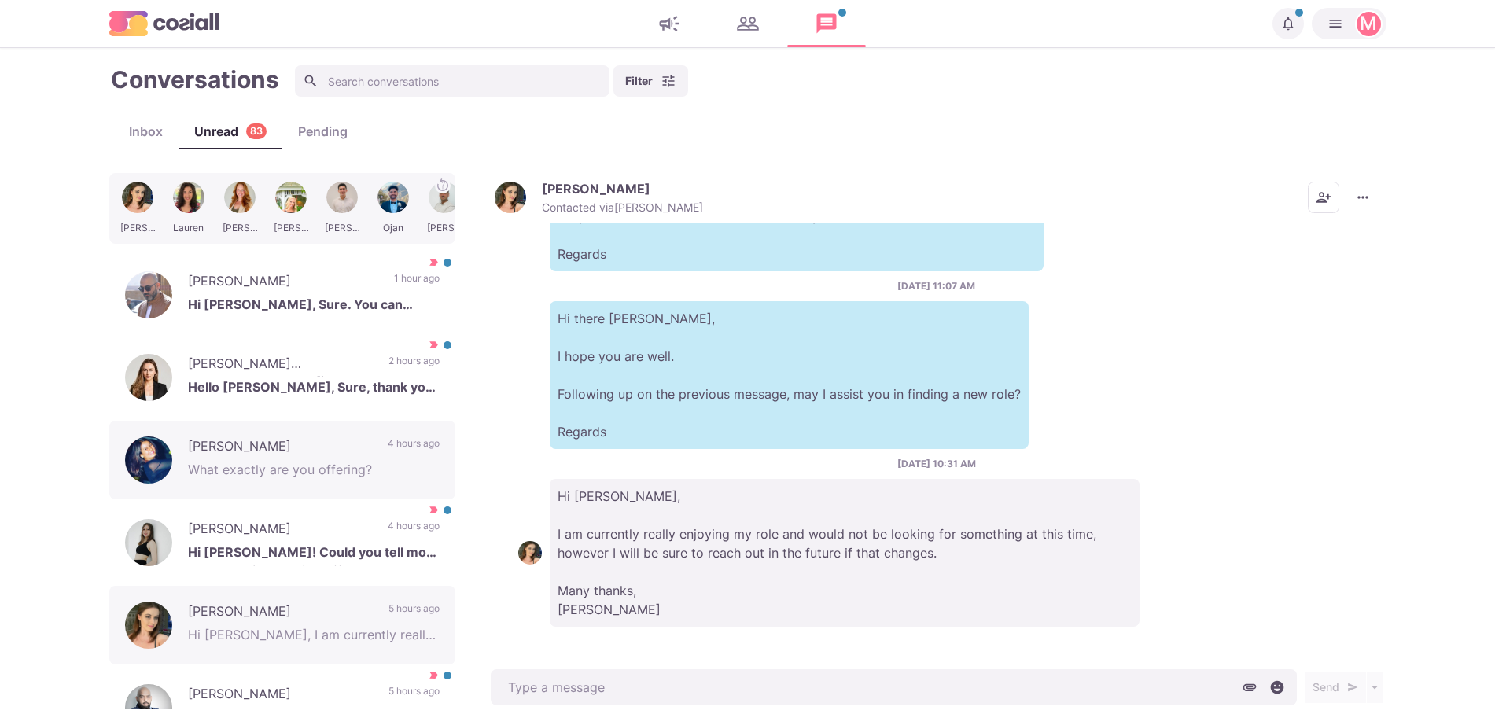
click at [502, 194] on img "button" at bounding box center [510, 197] width 31 height 31
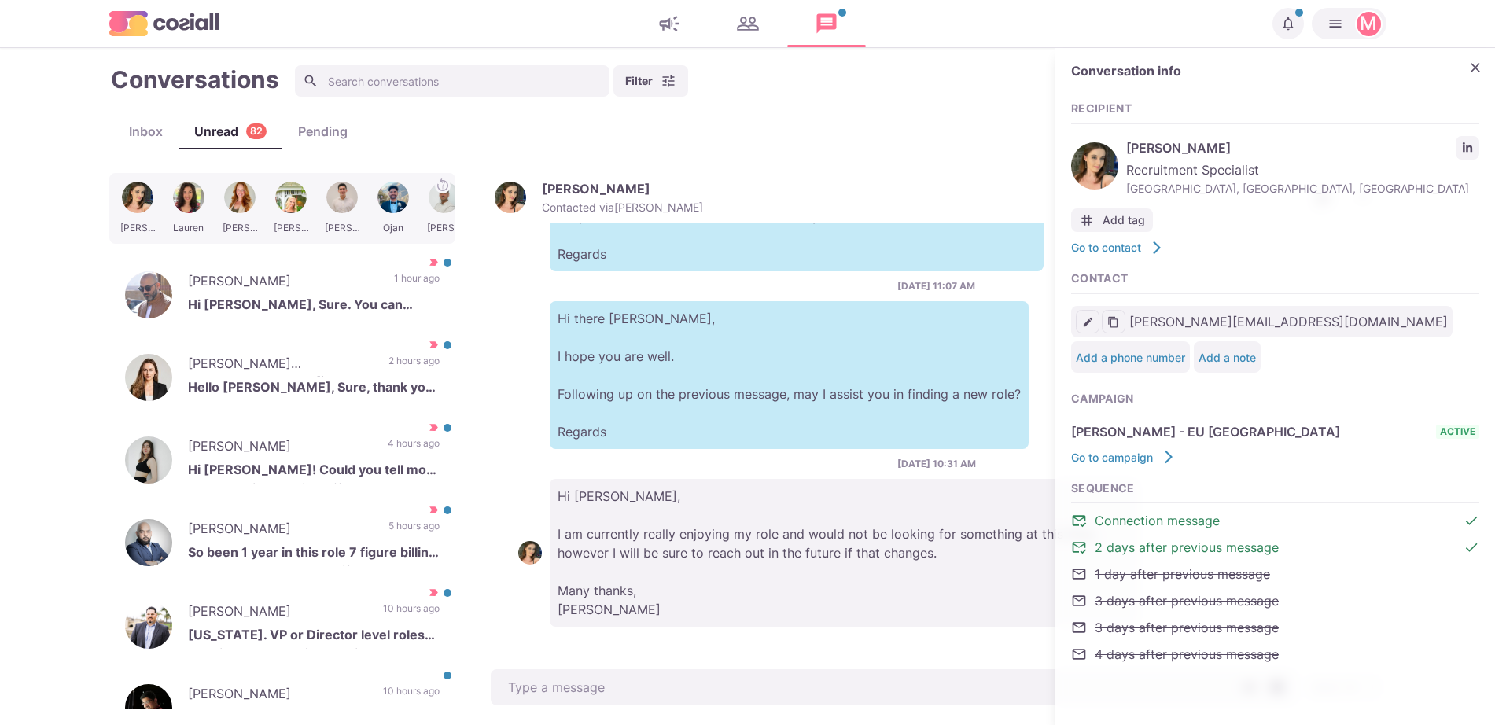
click at [1465, 134] on div "[PERSON_NAME] Recruitment Specialist [GEOGRAPHIC_DATA], [GEOGRAPHIC_DATA], [GEO…" at bounding box center [1275, 166] width 408 height 68
click at [1478, 67] on icon "Close" at bounding box center [1475, 68] width 16 height 16
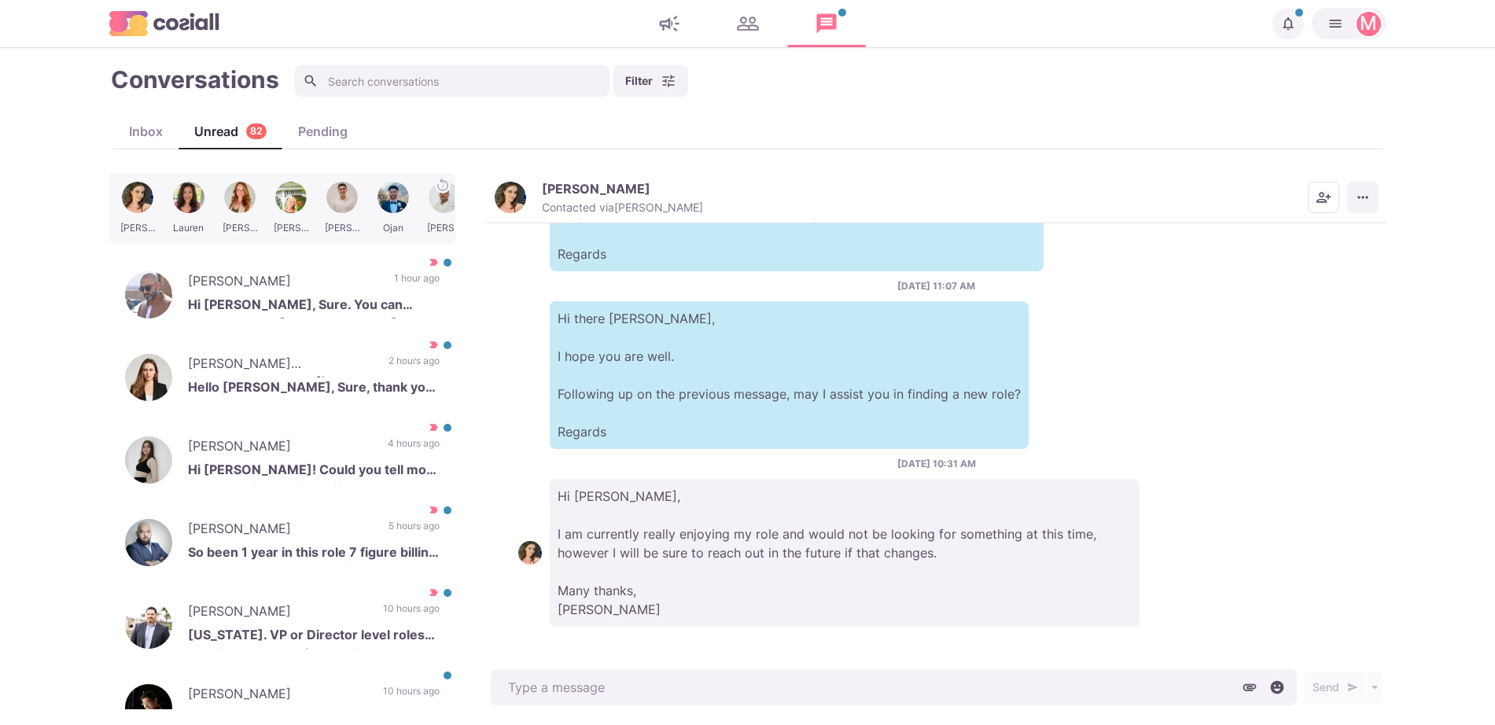
click at [1364, 204] on icon "More menu" at bounding box center [1363, 197] width 16 height 16
click at [548, 193] on p "[PERSON_NAME]" at bounding box center [596, 189] width 108 height 16
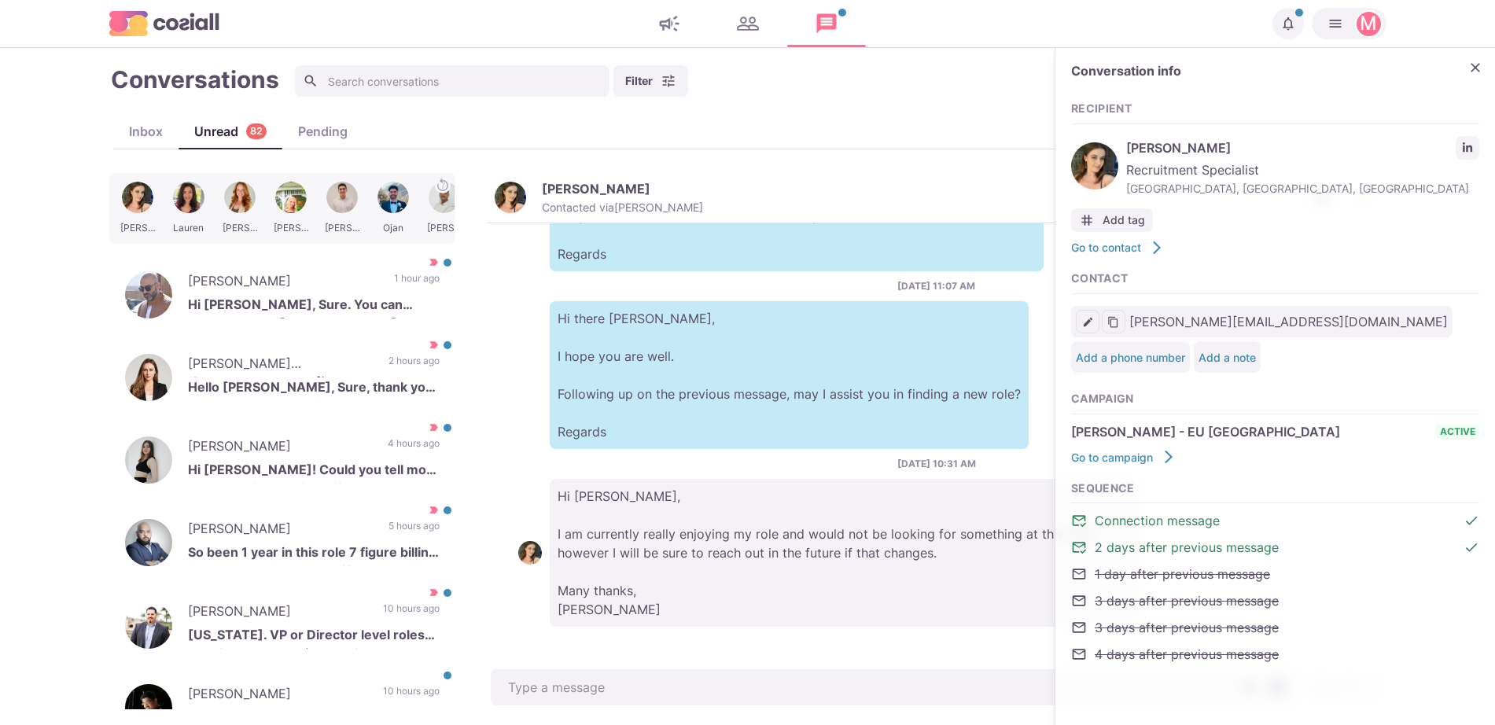
click at [1470, 134] on div "[PERSON_NAME] Recruitment Specialist [GEOGRAPHIC_DATA], [GEOGRAPHIC_DATA], [GEO…" at bounding box center [1275, 166] width 408 height 68
click at [1470, 138] on link "LinkedIn profile link" at bounding box center [1467, 148] width 24 height 24
click at [333, 378] on p "Hello [PERSON_NAME], Sure, thank you. Best regards" at bounding box center [314, 389] width 252 height 24
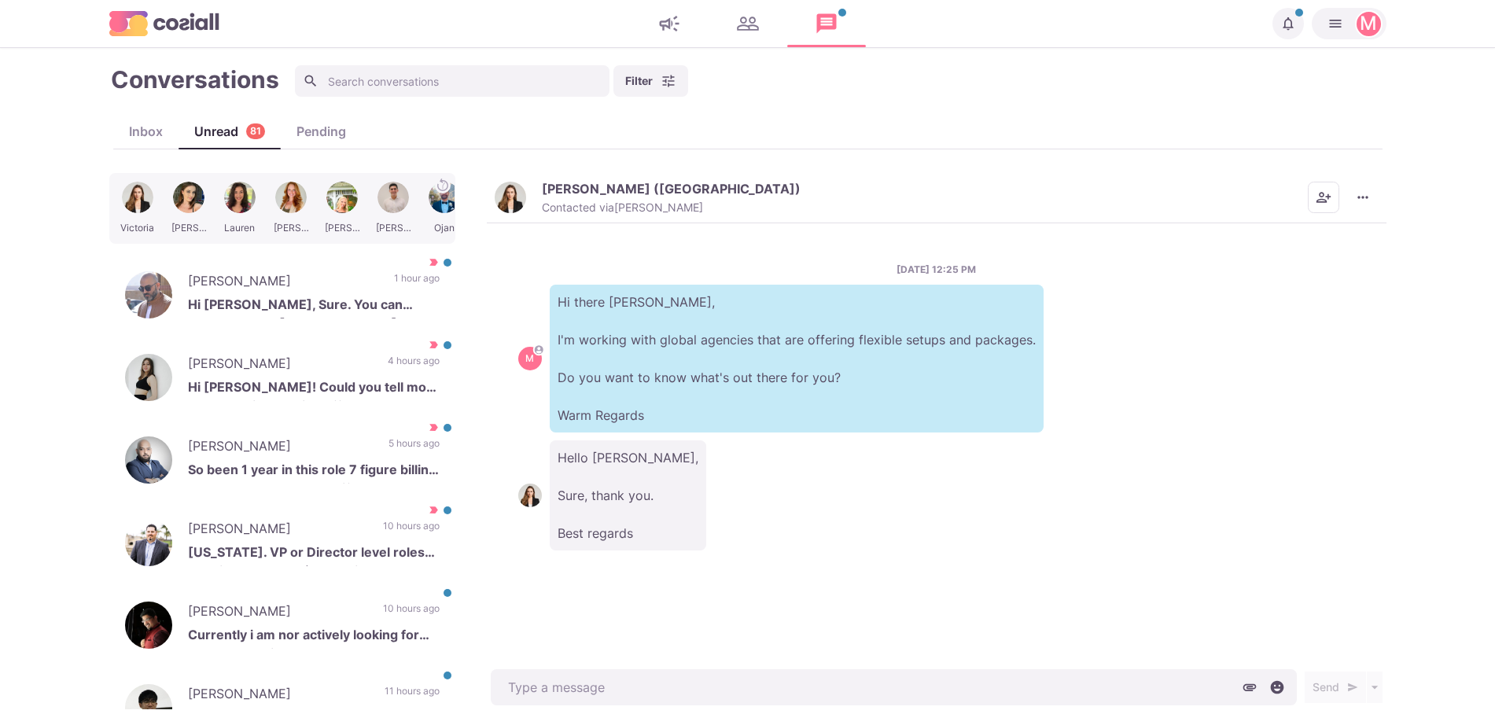
click at [551, 194] on p "[PERSON_NAME] ([GEOGRAPHIC_DATA])" at bounding box center [671, 189] width 259 height 16
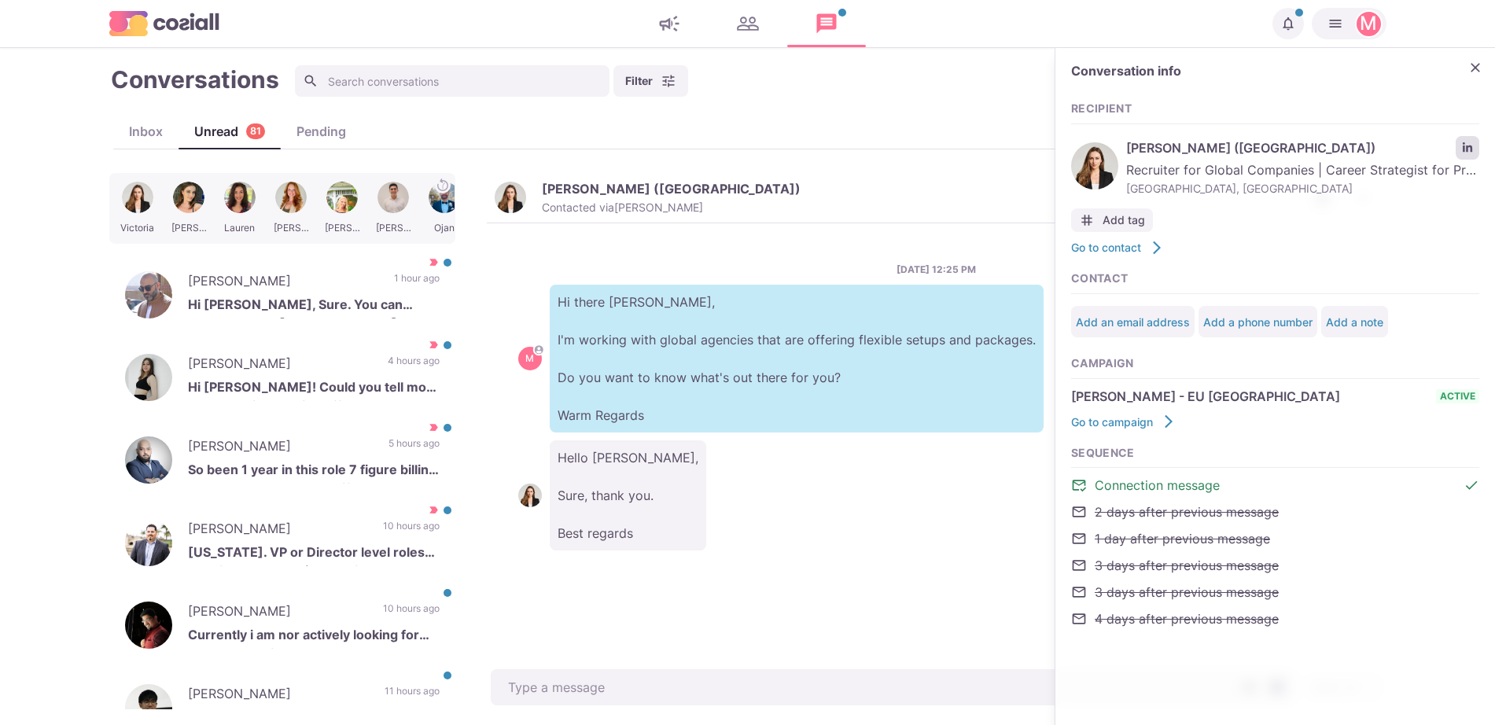
click at [1461, 146] on link "LinkedIn profile link" at bounding box center [1467, 148] width 24 height 24
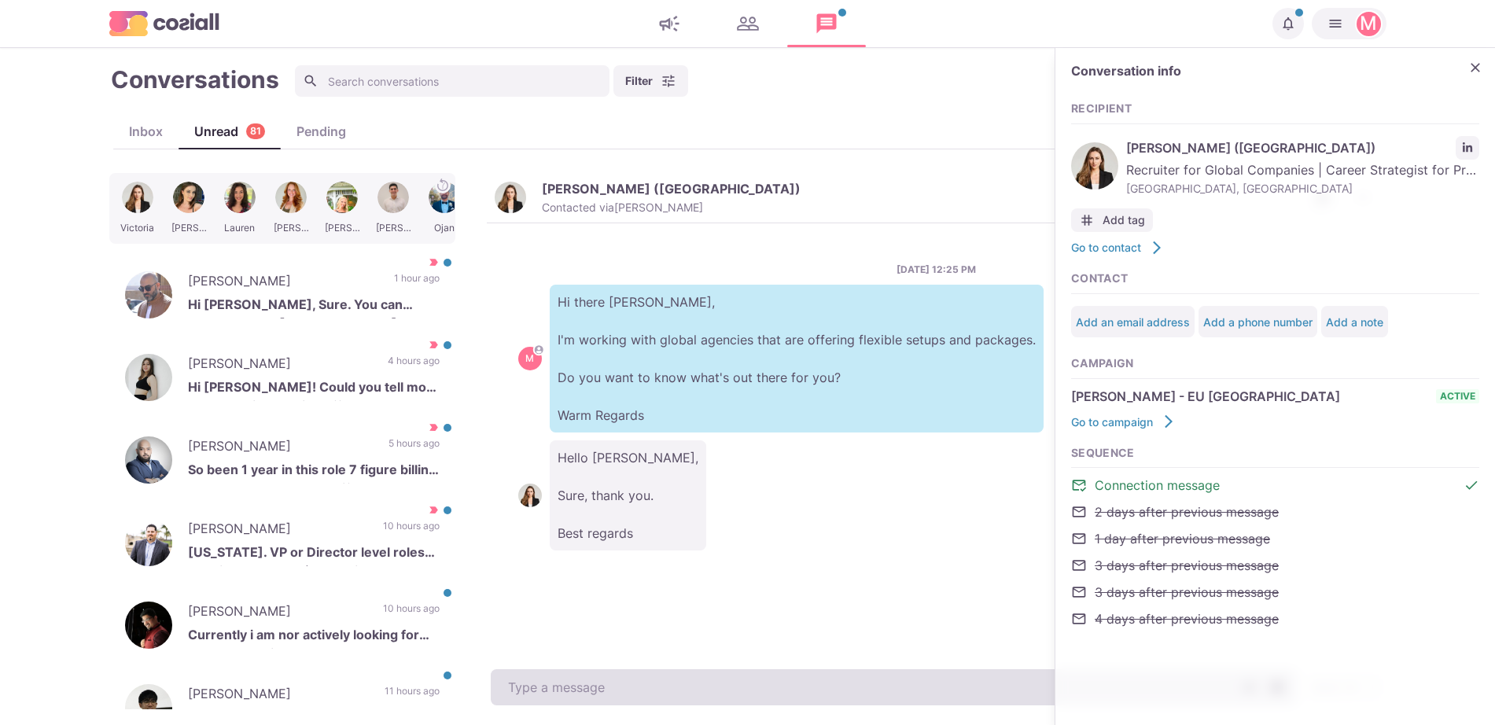
click at [661, 683] on textarea at bounding box center [894, 687] width 806 height 36
type textarea "x"
click at [622, 686] on textarea at bounding box center [894, 687] width 806 height 36
paste textarea "I work with over 500 clients that offer remote, hybrid, and non-remote position…"
click at [622, 686] on textarea at bounding box center [894, 687] width 806 height 36
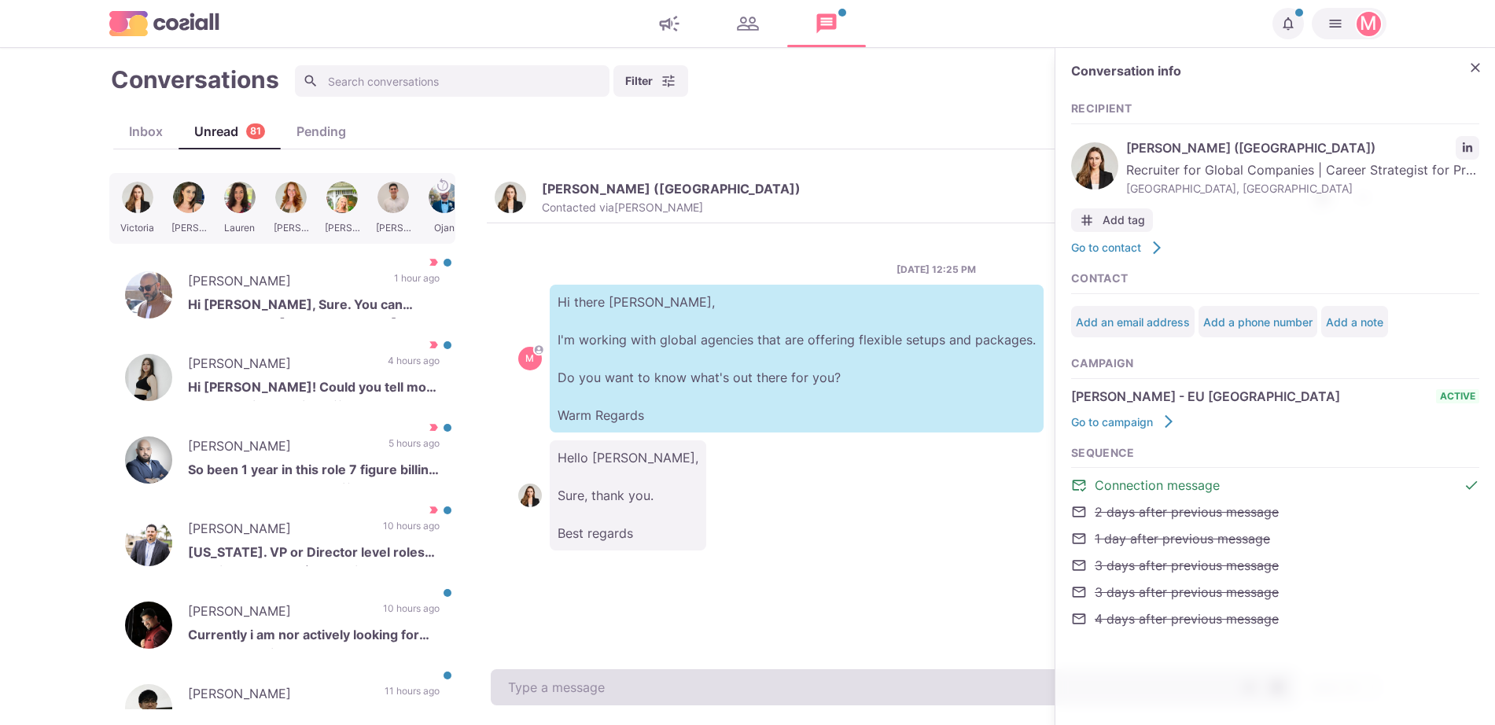
type textarea "I work with over 500 clients that offer remote, hybrid, and non-remote position…"
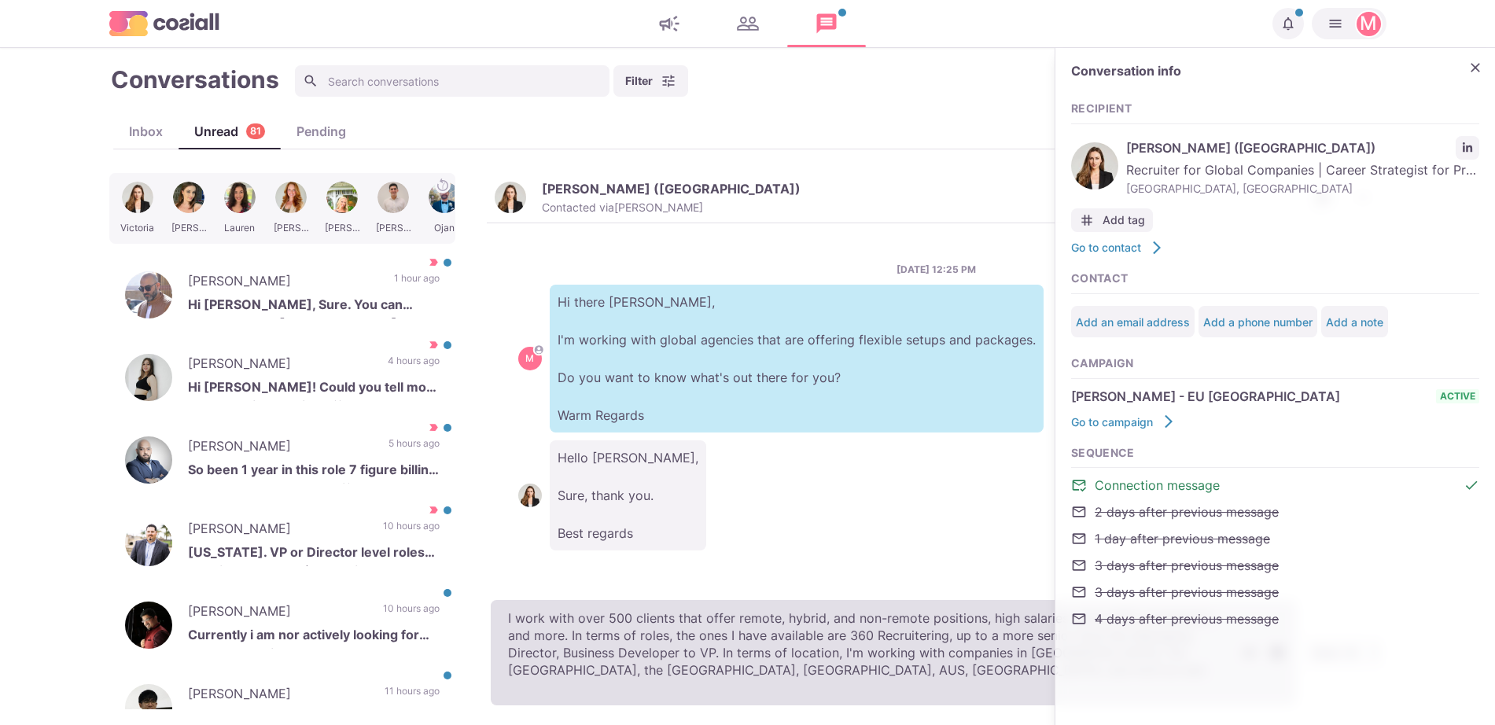
type textarea "x"
type textarea "I work with over 500 clients that offer remote, hybrid, and non-remote position…"
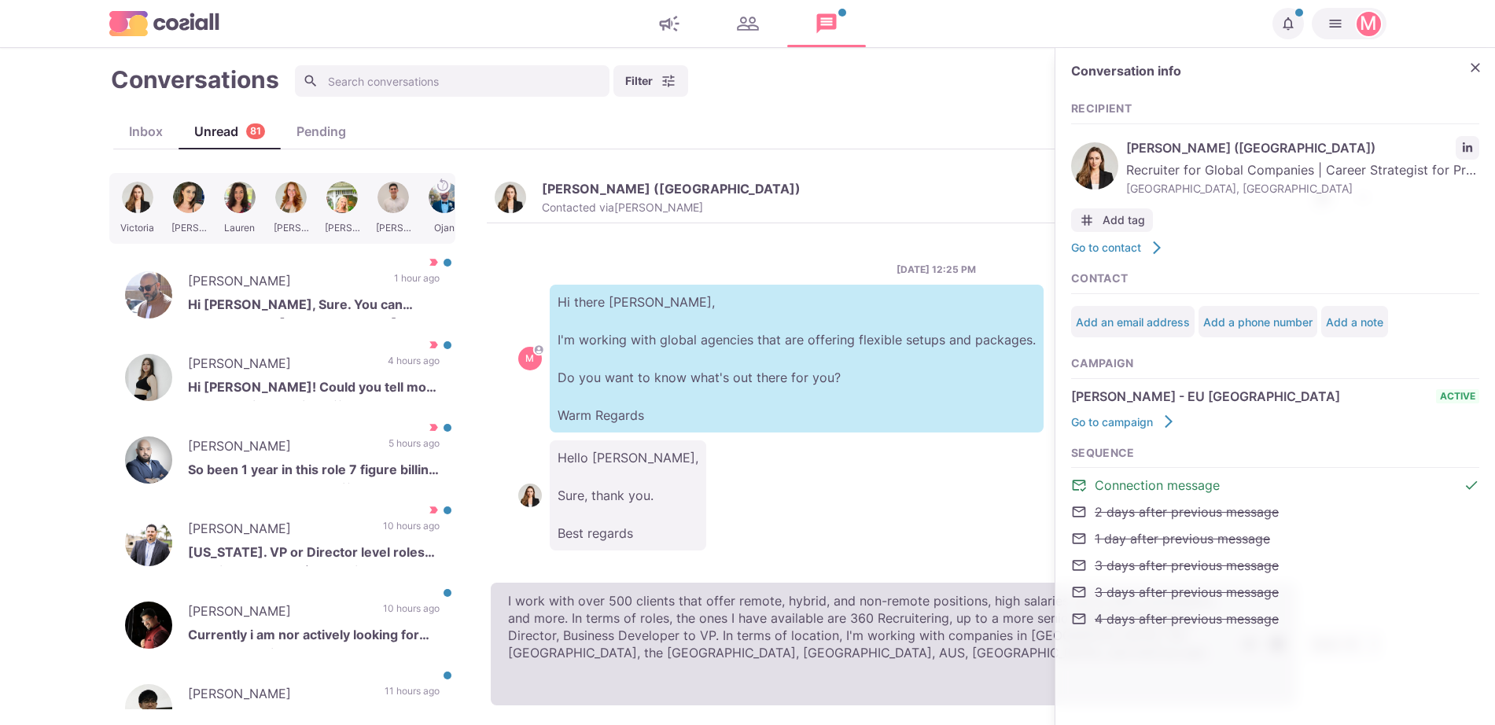
type textarea "x"
type textarea "I work with over 500 clients that offer remote, hybrid, and non-remote position…"
type textarea "x"
type textarea "I work with over 500 clients that offer remote, hybrid, and non-remote position…"
type textarea "x"
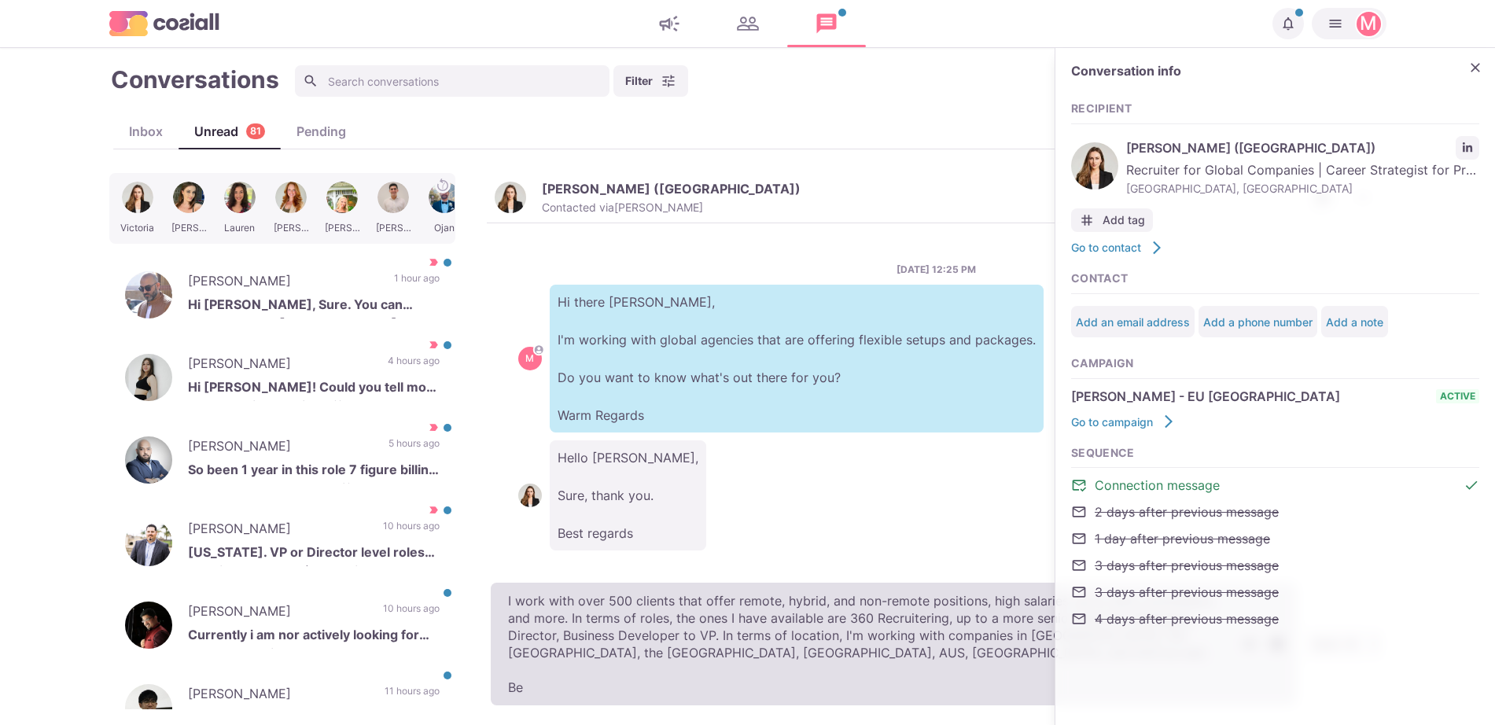
type textarea "I work with over 500 clients that offer remote, hybrid, and non-remote position…"
type textarea "x"
type textarea "I work with over 500 clients that offer remote, hybrid, and non-remote position…"
type textarea "x"
type textarea "I work with over 500 clients that offer remote, hybrid, and non-remote position…"
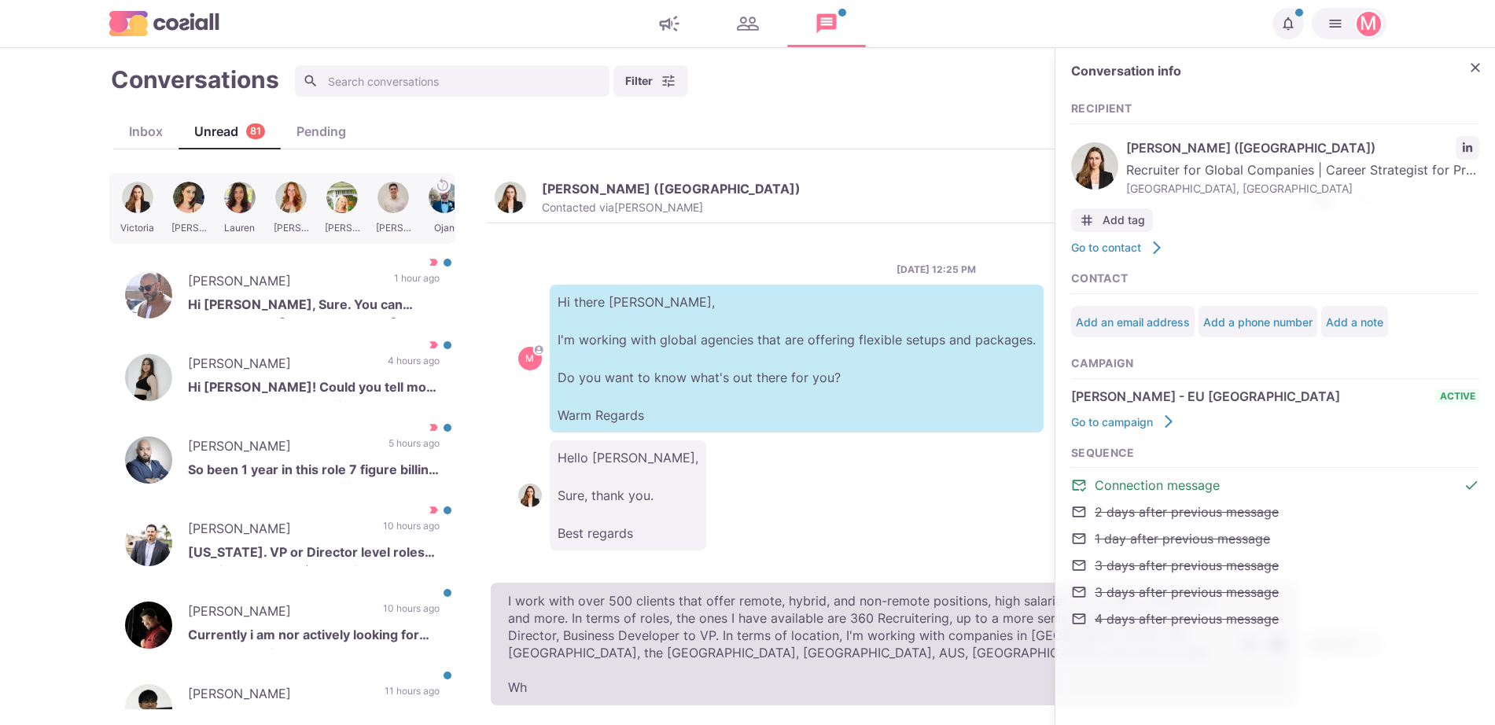
type textarea "x"
type textarea "I work with over 500 clients that offer remote, hybrid, and non-remote position…"
type textarea "x"
type textarea "I work with over 500 clients that offer remote, hybrid, and non-remote position…"
type textarea "x"
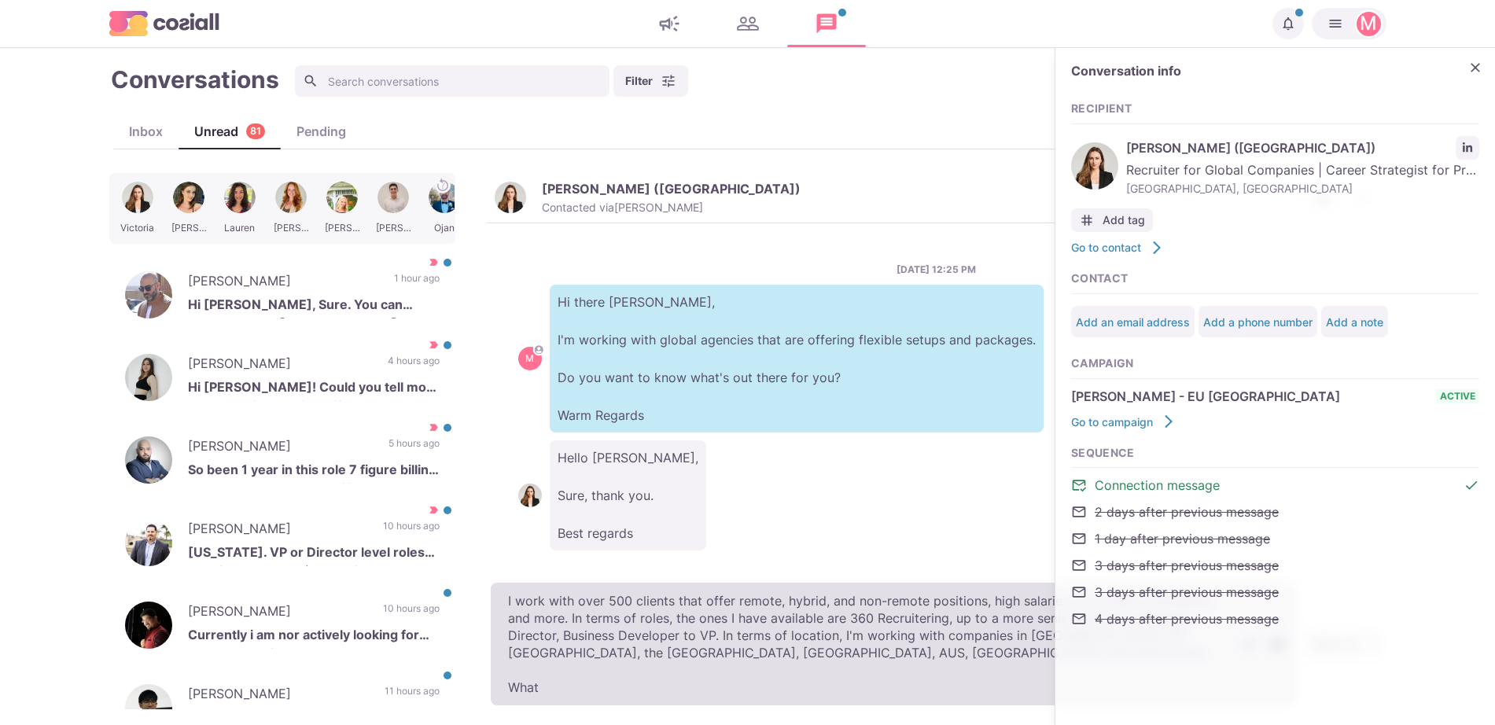
type textarea "I work with over 500 clients that offer remote, hybrid, and non-remote position…"
type textarea "x"
type textarea "I work with over 500 clients that offer remote, hybrid, and non-remote position…"
type textarea "x"
type textarea "I work with over 500 clients that offer remote, hybrid, and non-remote position…"
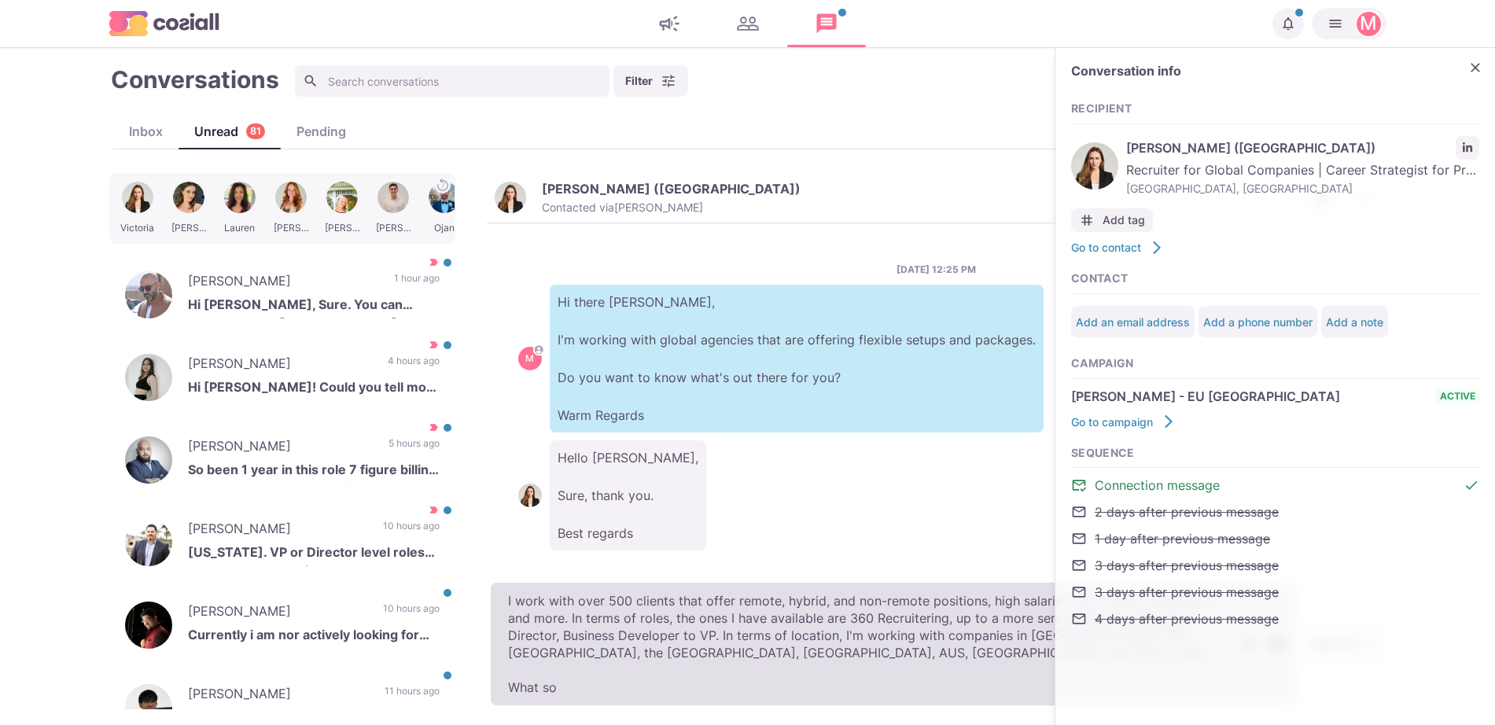
type textarea "x"
type textarea "I work with over 500 clients that offer remote, hybrid, and non-remote position…"
type textarea "x"
type textarea "I work with over 500 clients that offer remote, hybrid, and non-remote position…"
type textarea "x"
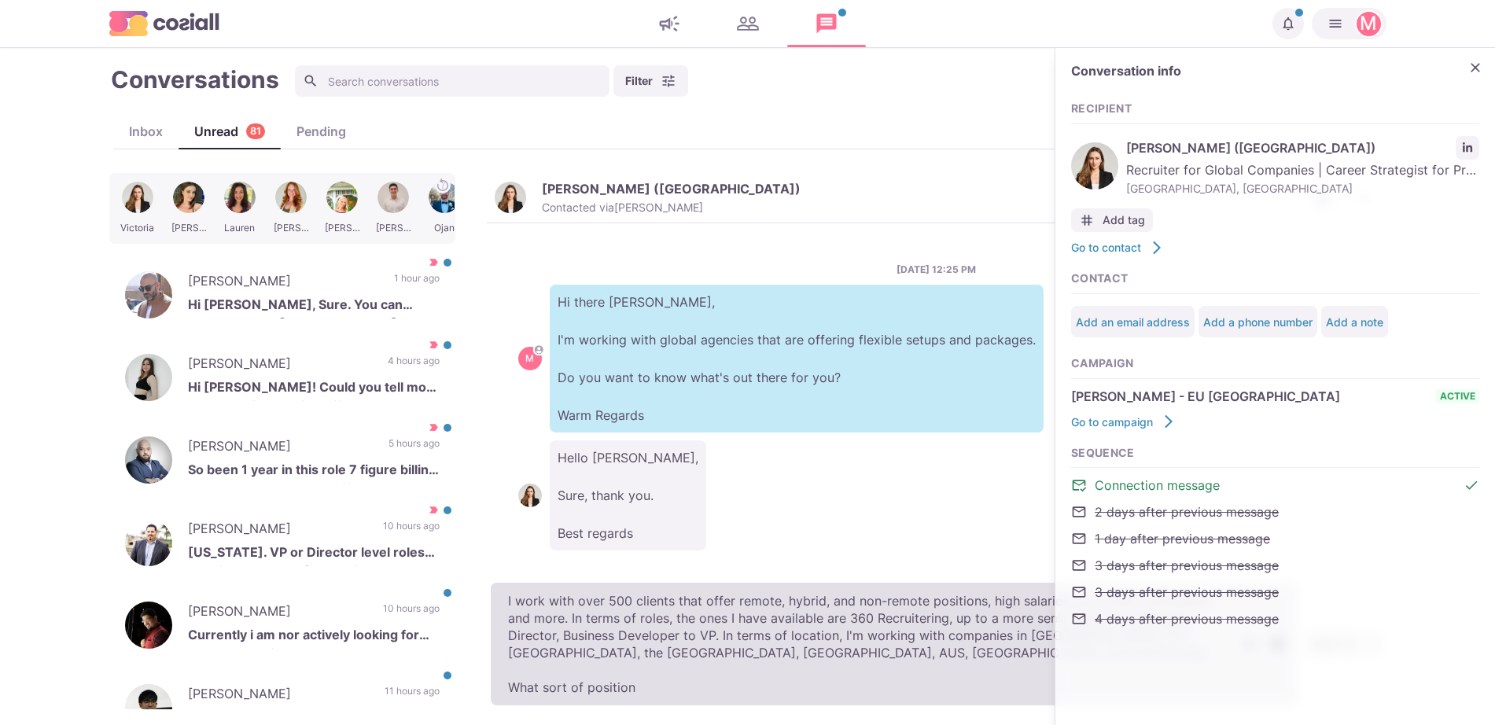
type textarea "I work with over 500 clients that offer remote, hybrid, and non-remote position…"
type textarea "x"
type textarea "I work with over 500 clients that offer remote, hybrid, and non-remote position…"
type textarea "x"
type textarea "I work with over 500 clients that offer remote, hybrid, and non-remote position…"
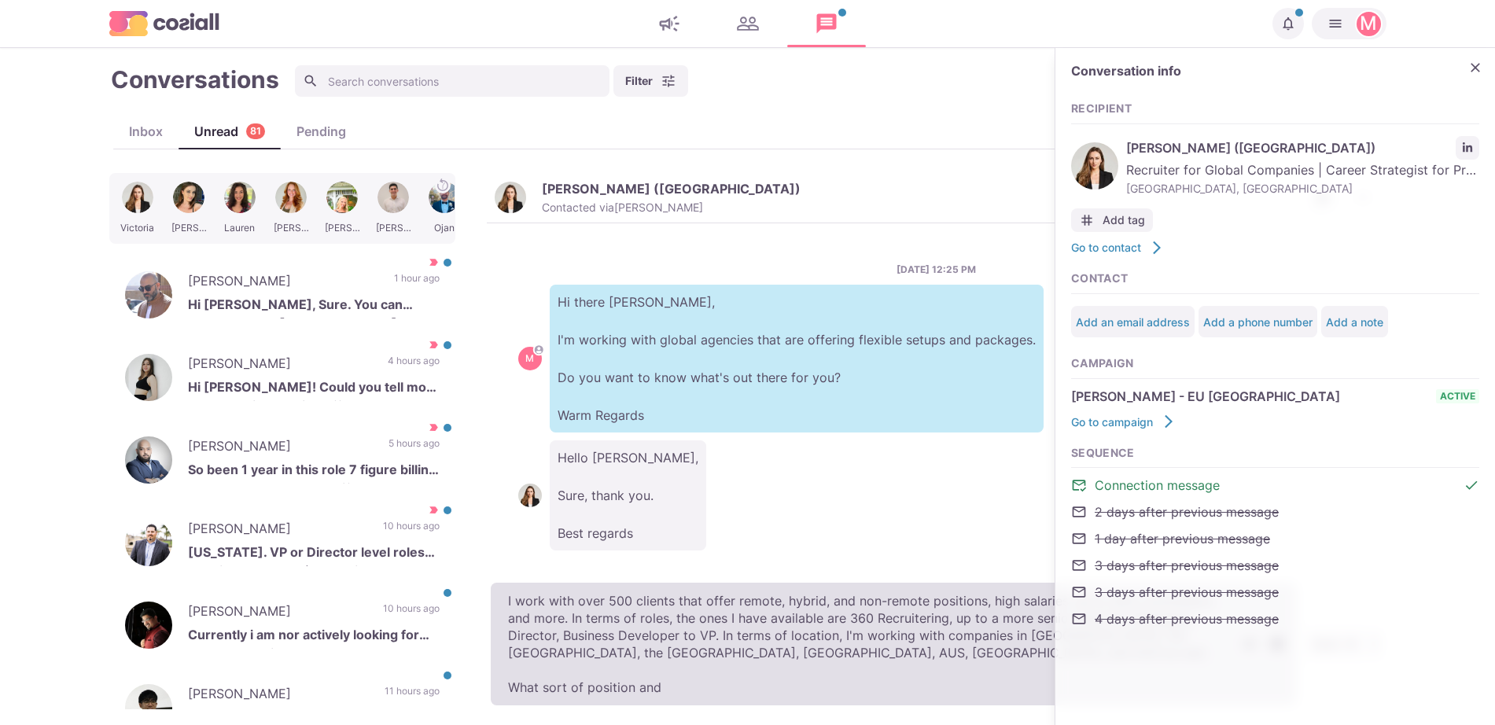
type textarea "x"
type textarea "I work with over 500 clients that offer remote, hybrid, and non-remote position…"
type textarea "x"
type textarea "I work with over 500 clients that offer remote, hybrid, and non-remote position…"
type textarea "x"
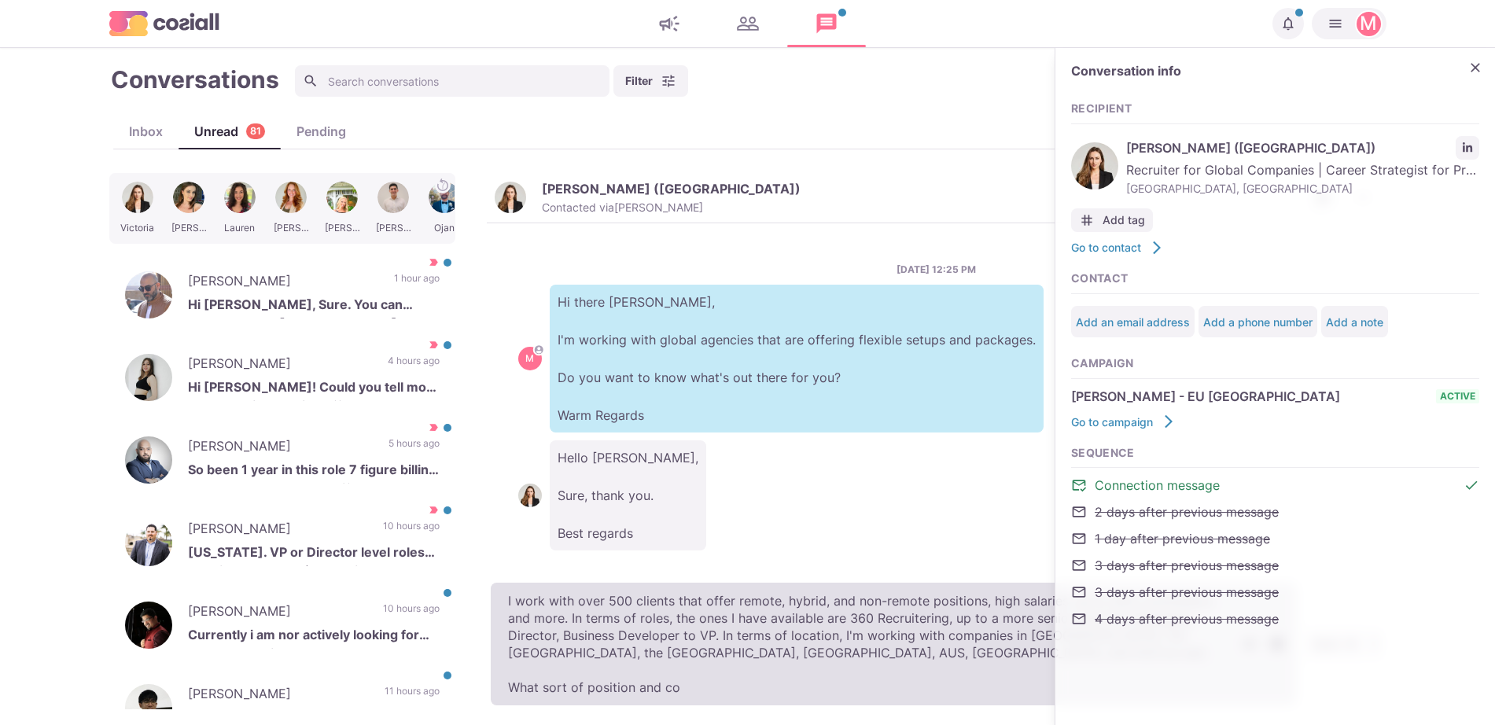
type textarea "I work with over 500 clients that offer remote, hybrid, and non-remote position…"
type textarea "x"
type textarea "I work with over 500 clients that offer remote, hybrid, and non-remote position…"
type textarea "x"
type textarea "I work with over 500 clients that offer remote, hybrid, and non-remote position…"
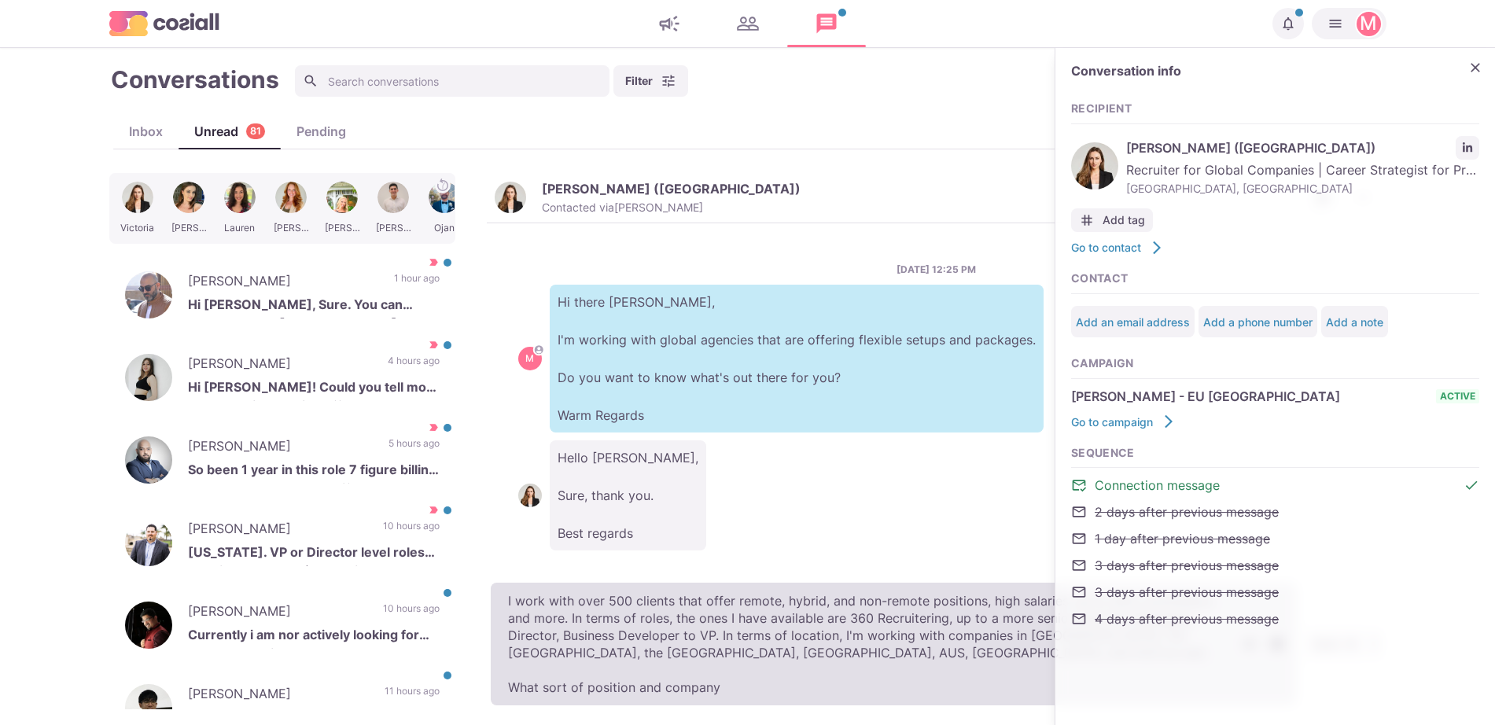
type textarea "x"
type textarea "I work with over 500 clients that offer remote, hybrid, and non-remote position…"
type textarea "x"
type textarea "I work with over 500 clients that offer remote, hybrid, and non-remote position…"
type textarea "x"
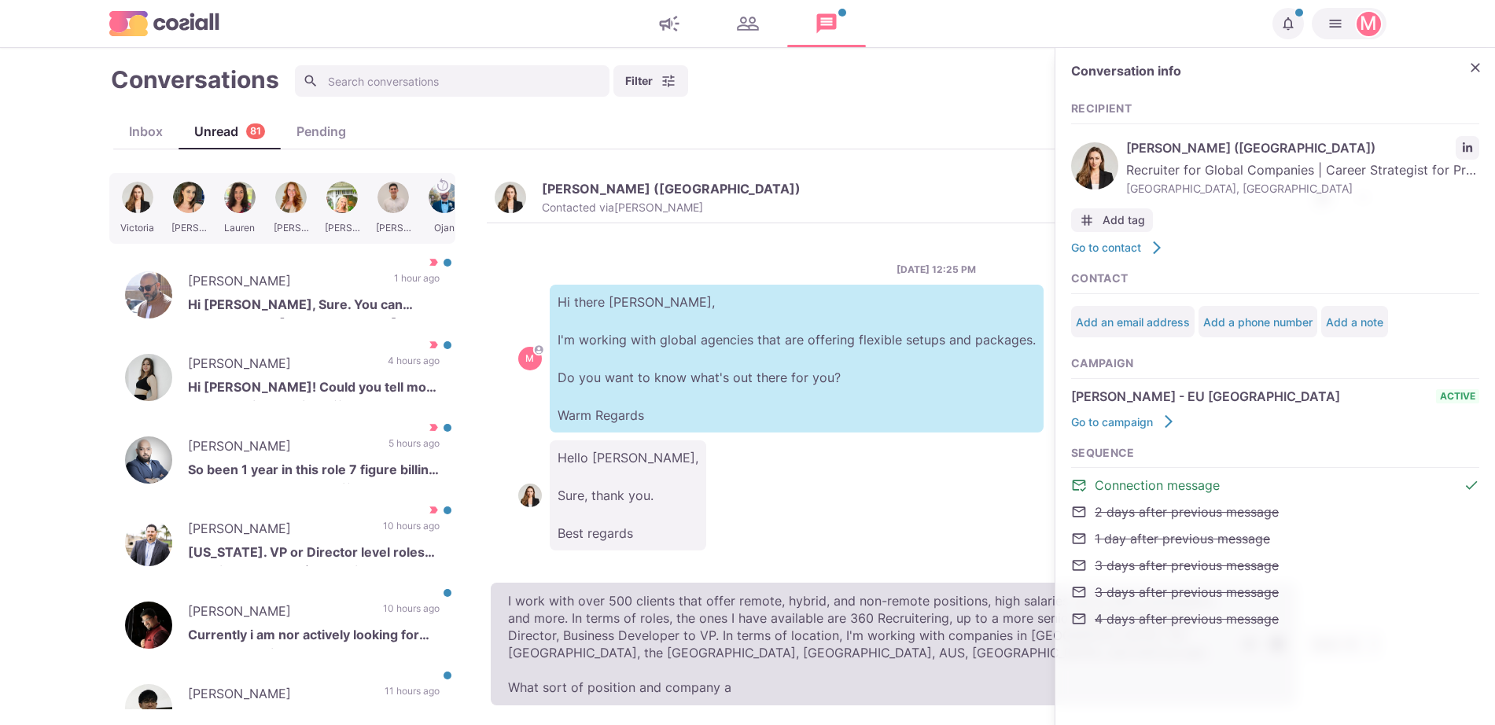
type textarea "I work with over 500 clients that offer remote, hybrid, and non-remote position…"
type textarea "x"
type textarea "I work with over 500 clients that offer remote, hybrid, and non-remote position…"
type textarea "x"
type textarea "I work with over 500 clients that offer remote, hybrid, and non-remote position…"
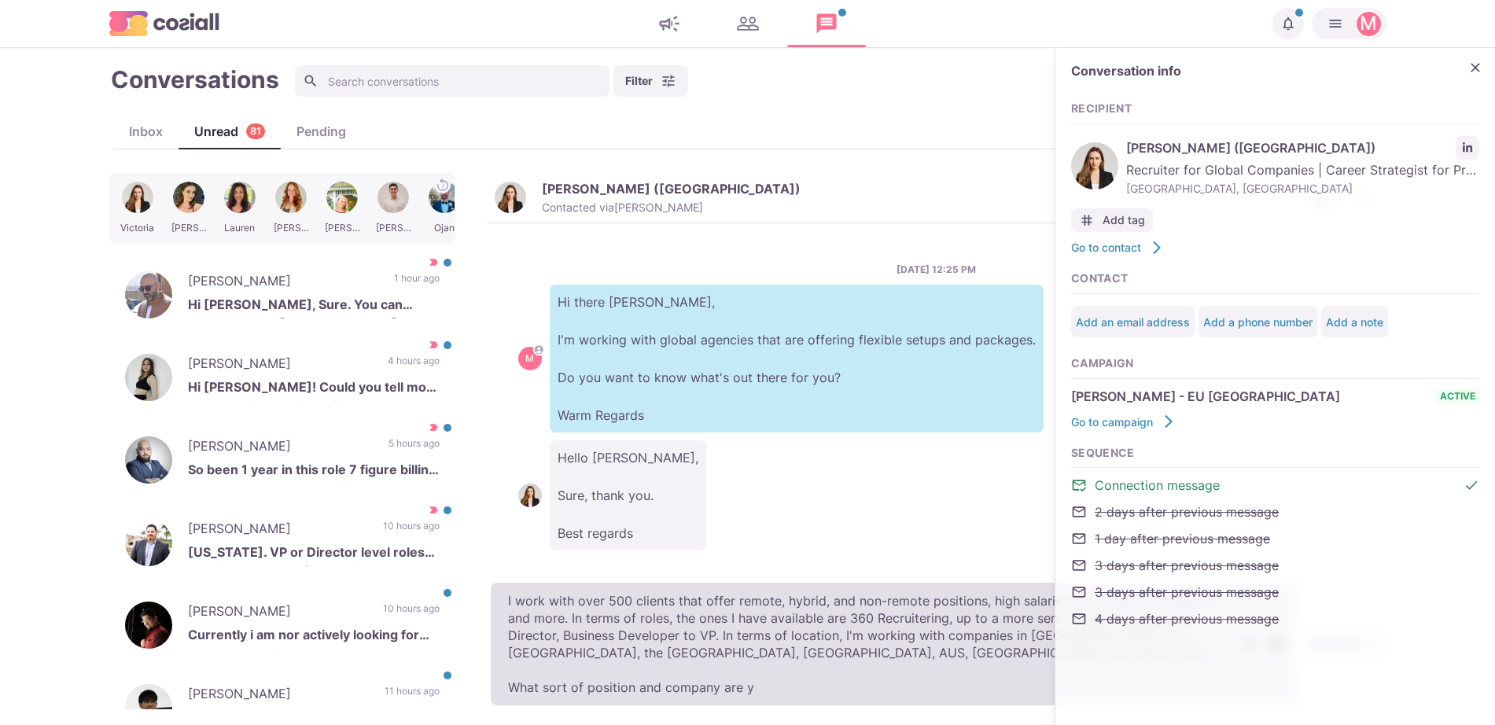
type textarea "x"
type textarea "I work with over 500 clients that offer remote, hybrid, and non-remote position…"
type textarea "x"
type textarea "I work with over 500 clients that offer remote, hybrid, and non-remote position…"
type textarea "x"
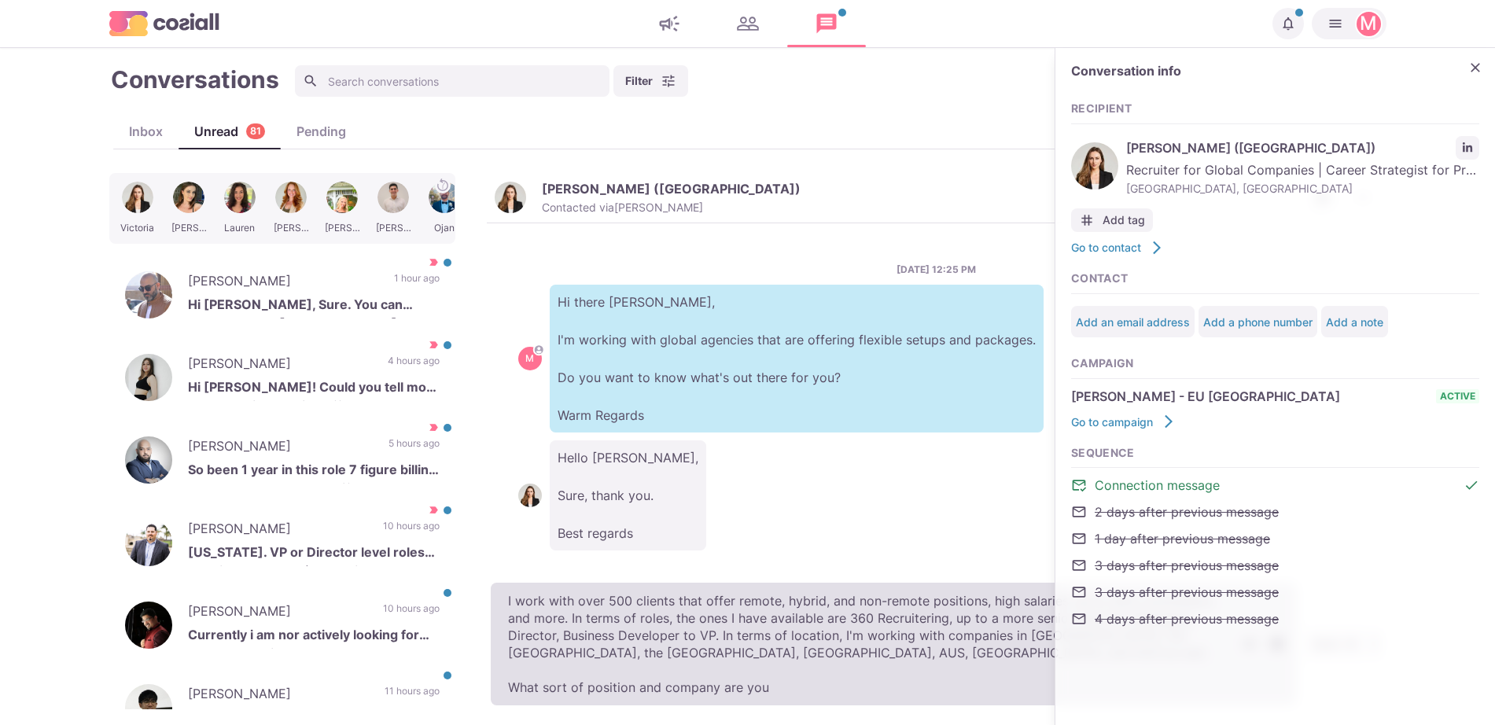
type textarea "I work with over 500 clients that offer remote, hybrid, and non-remote position…"
type textarea "x"
type textarea "I work with over 500 clients that offer remote, hybrid, and non-remote position…"
type textarea "x"
type textarea "I work with over 500 clients that offer remote, hybrid, and non-remote position…"
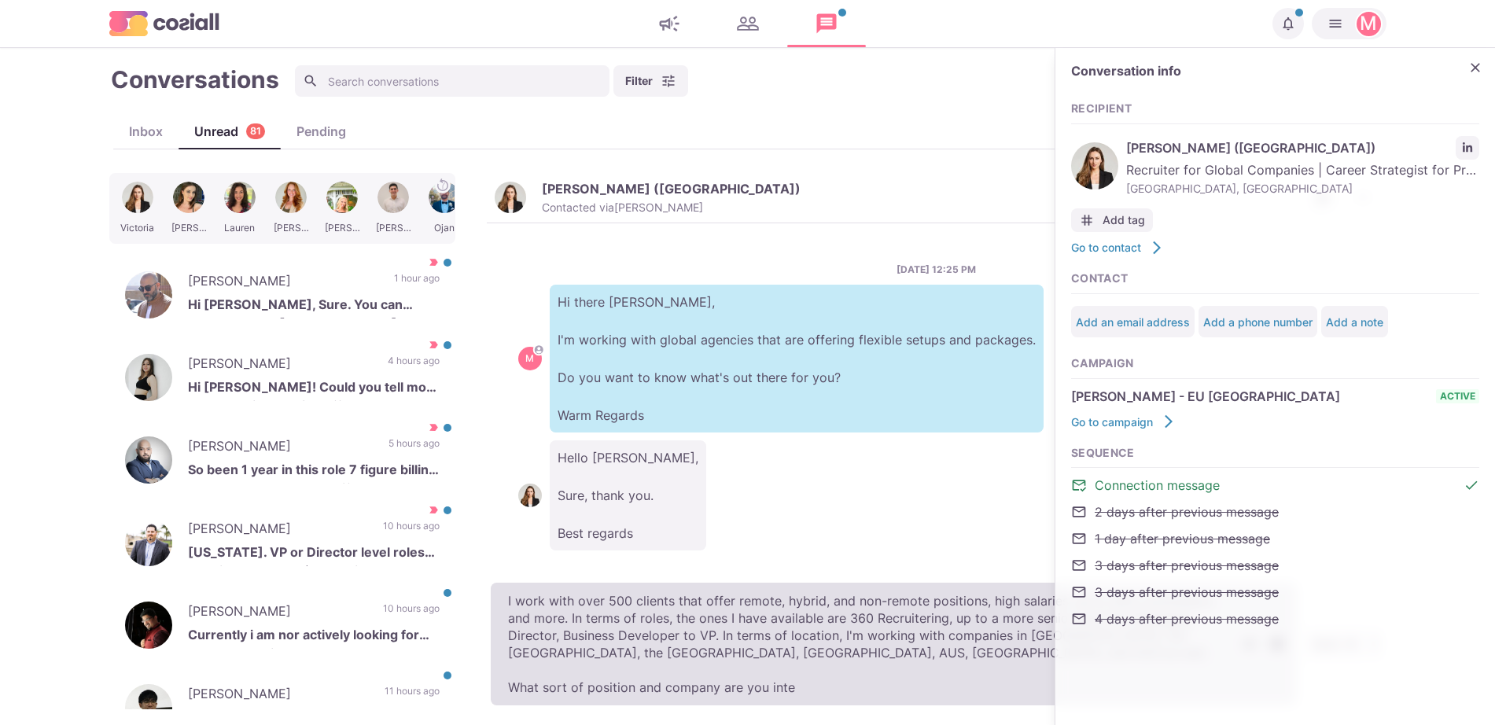
type textarea "x"
type textarea "I work with over 500 clients that offer remote, hybrid, and non-remote position…"
type textarea "x"
type textarea "I work with over 500 clients that offer remote, hybrid, and non-remote position…"
type textarea "x"
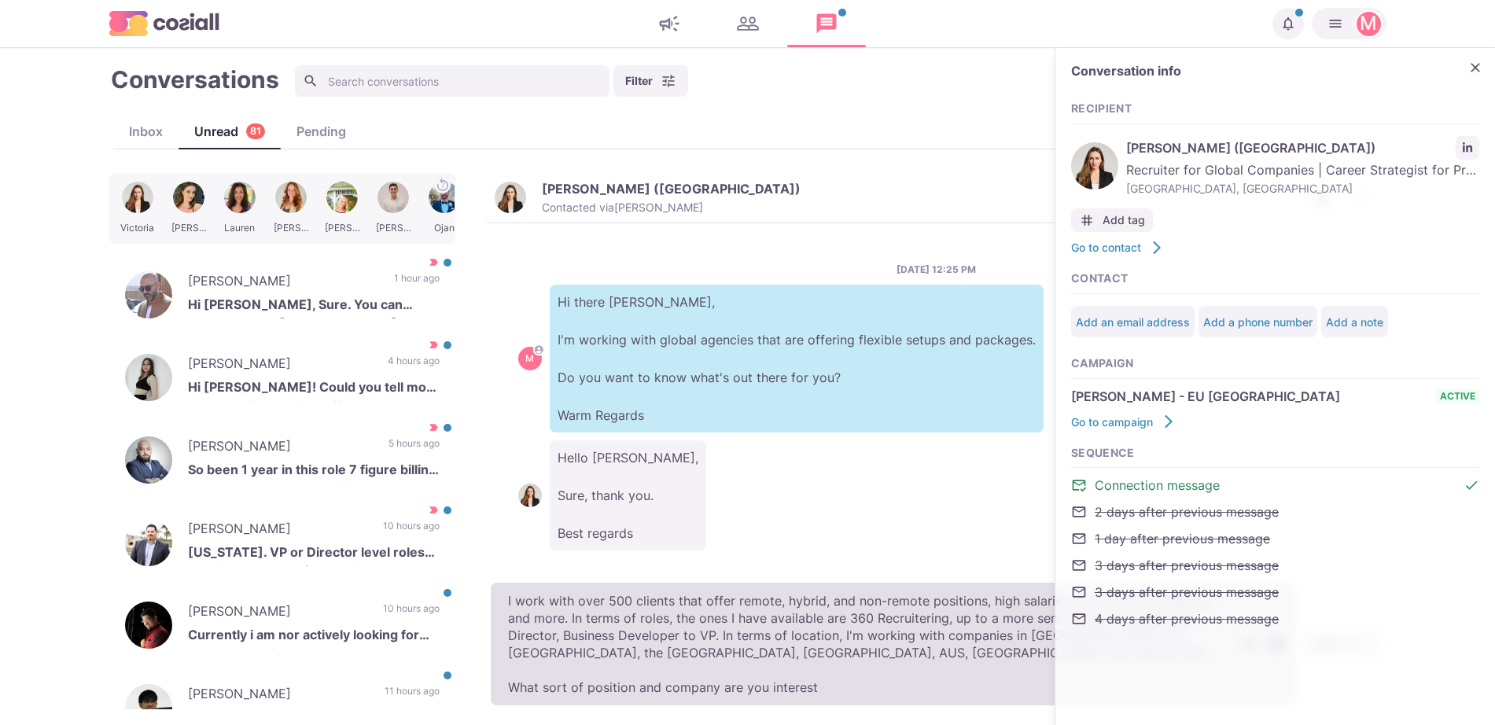
type textarea "I work with over 500 clients that offer remote, hybrid, and non-remote position…"
type textarea "x"
type textarea "I work with over 500 clients that offer remote, hybrid, and non-remote position…"
type textarea "x"
type textarea "I work with over 500 clients that offer remote, hybrid, and non-remote position…"
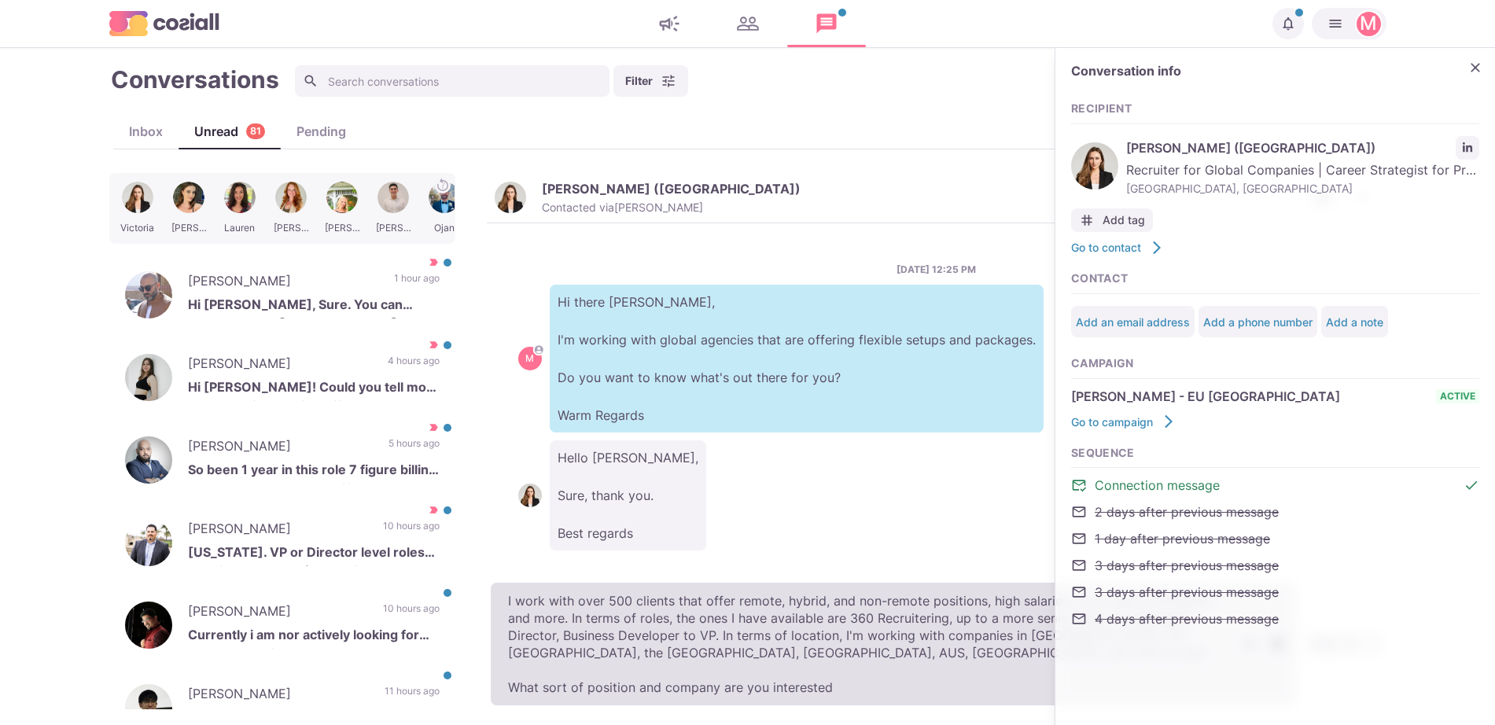
type textarea "x"
type textarea "I work with over 500 clients that offer remote, hybrid, and non-remote position…"
type textarea "x"
type textarea "I work with over 500 clients that offer remote, hybrid, and non-remote position…"
type textarea "x"
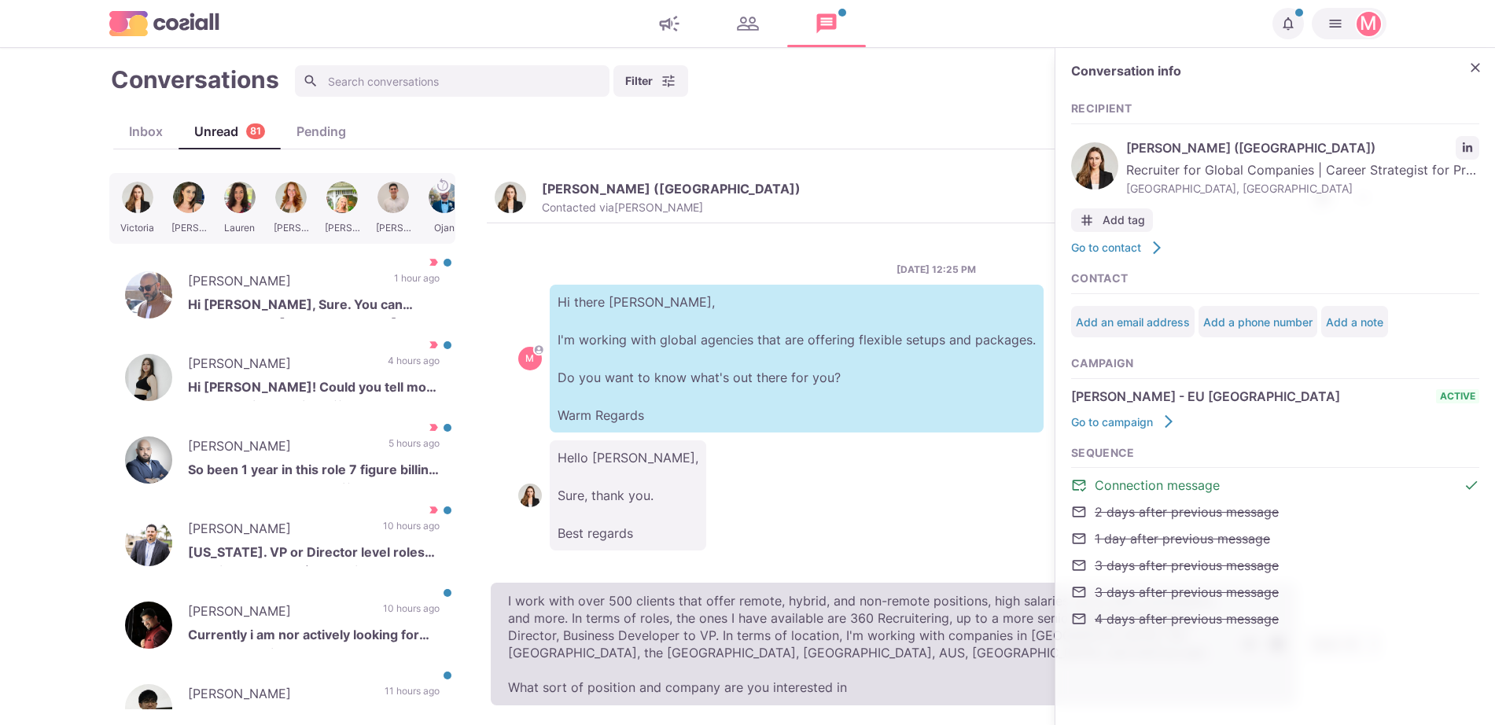
type textarea "I work with over 500 clients that offer remote, hybrid, and non-remote position…"
type textarea "x"
type textarea "I work with over 500 clients that offer remote, hybrid, and non-remote position…"
type textarea "x"
type textarea "I work with over 500 clients that offer remote, hybrid, and non-remote position…"
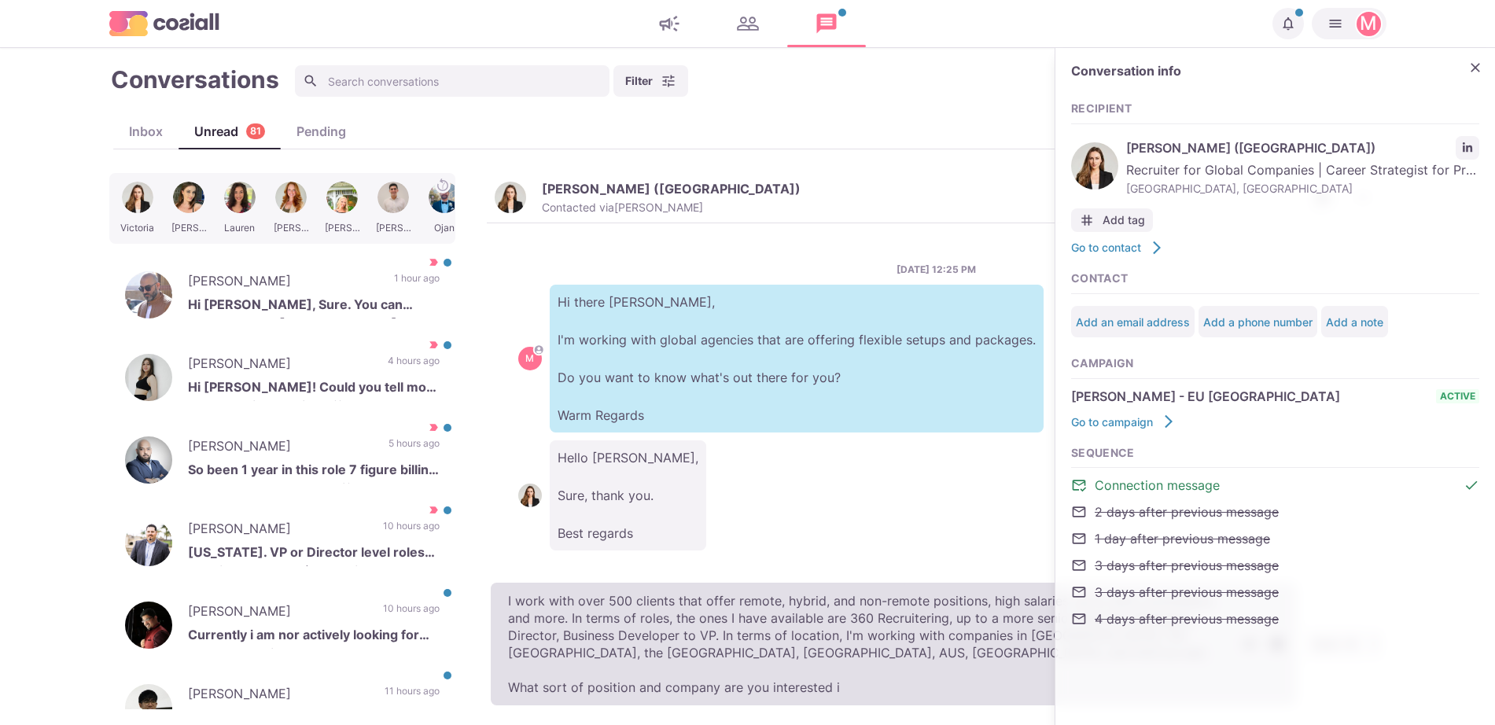
type textarea "x"
type textarea "I work with over 500 clients that offer remote, hybrid, and non-remote position…"
type textarea "x"
type textarea "I work with over 500 clients that offer remote, hybrid, and non-remote position…"
type textarea "x"
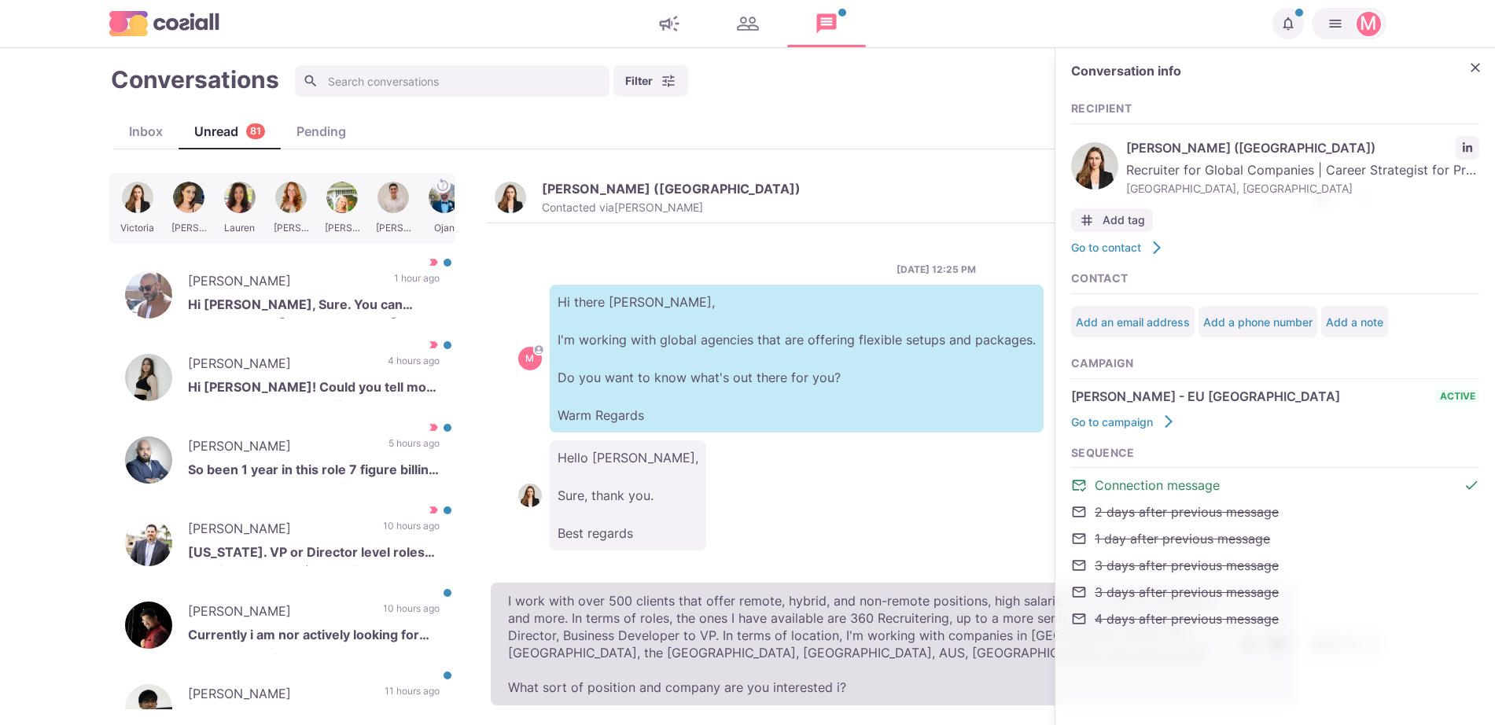
type textarea "I work with over 500 clients that offer remote, hybrid, and non-remote position…"
type textarea "x"
type textarea "I work with over 500 clients that offer remote, hybrid, and non-remote position…"
type textarea "x"
type textarea "I work with over 500 clients that offer remote, hybrid, and non-remote position…"
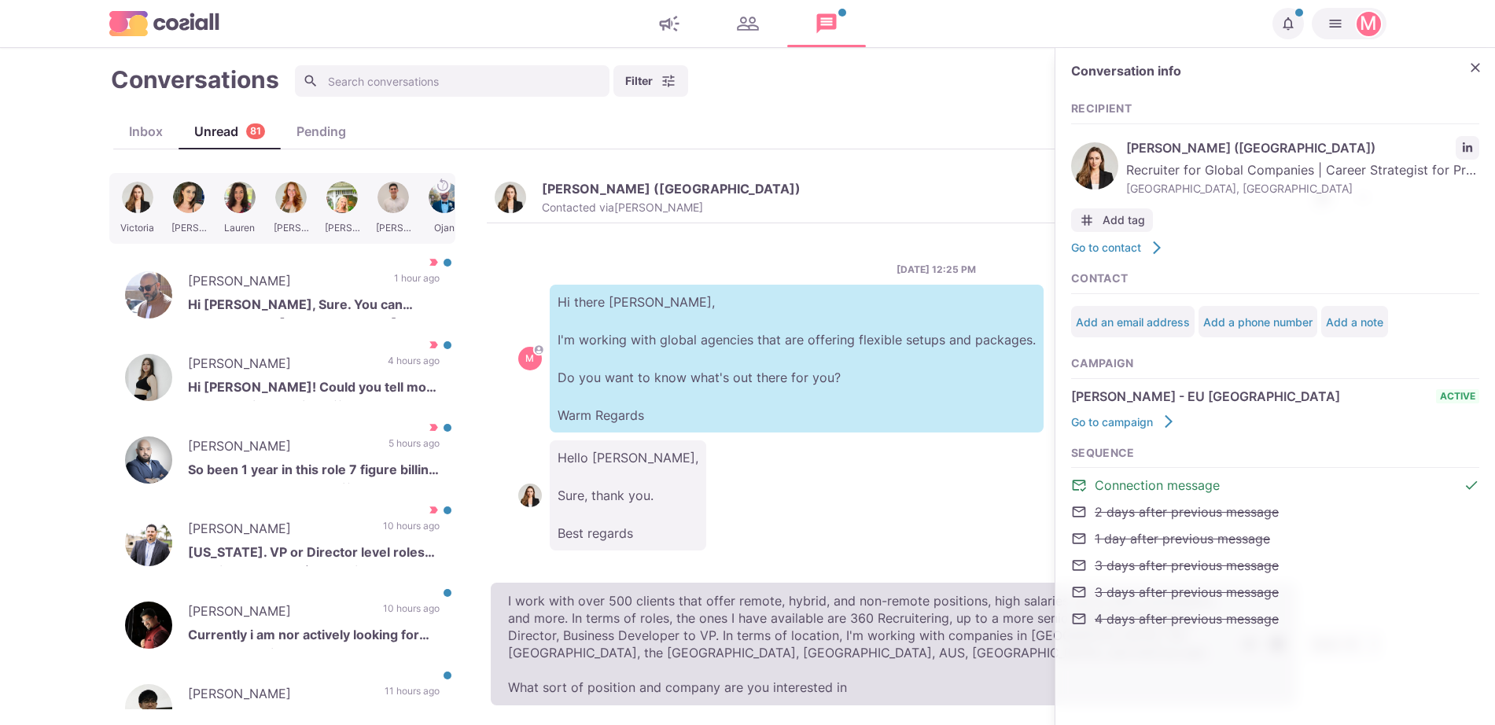
type textarea "x"
type textarea "I work with over 500 clients that offer remote, hybrid, and non-remote position…"
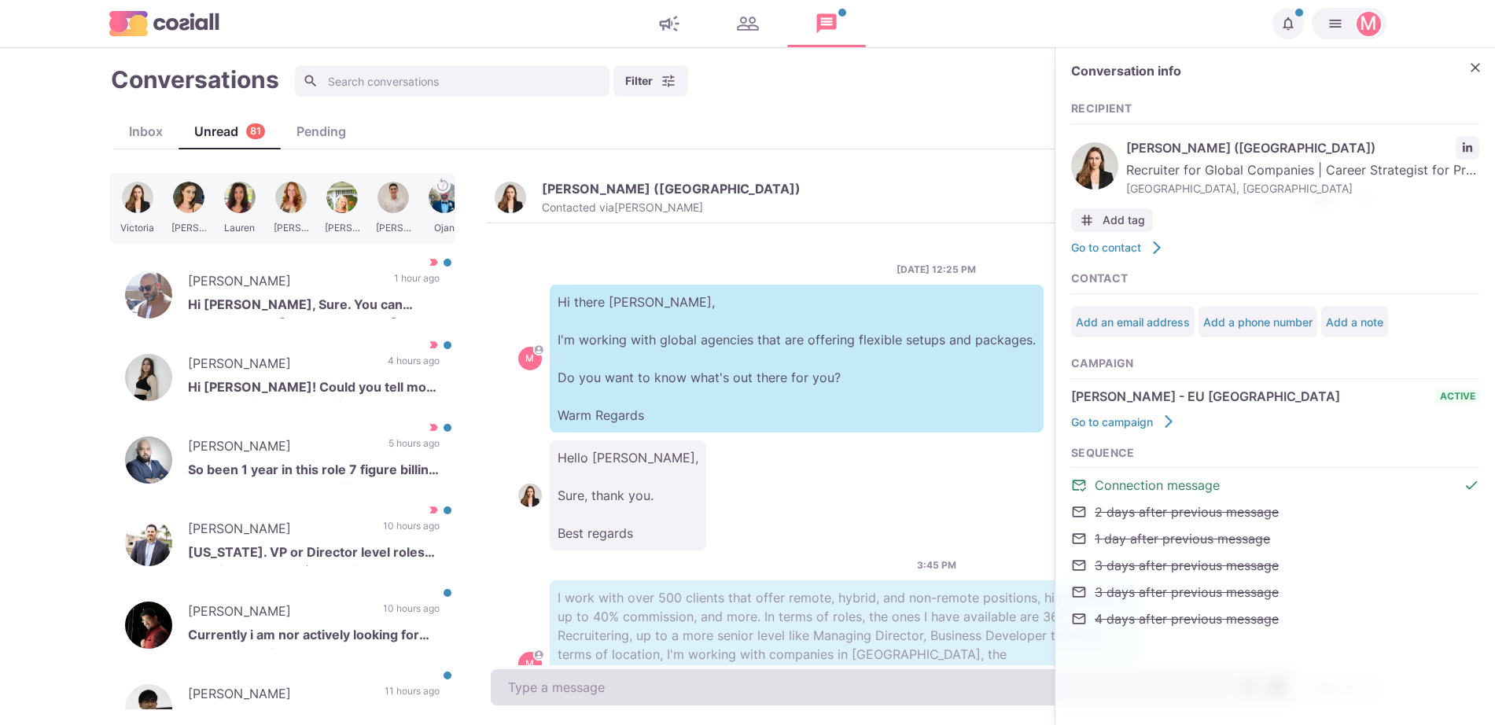
scroll to position [101, 0]
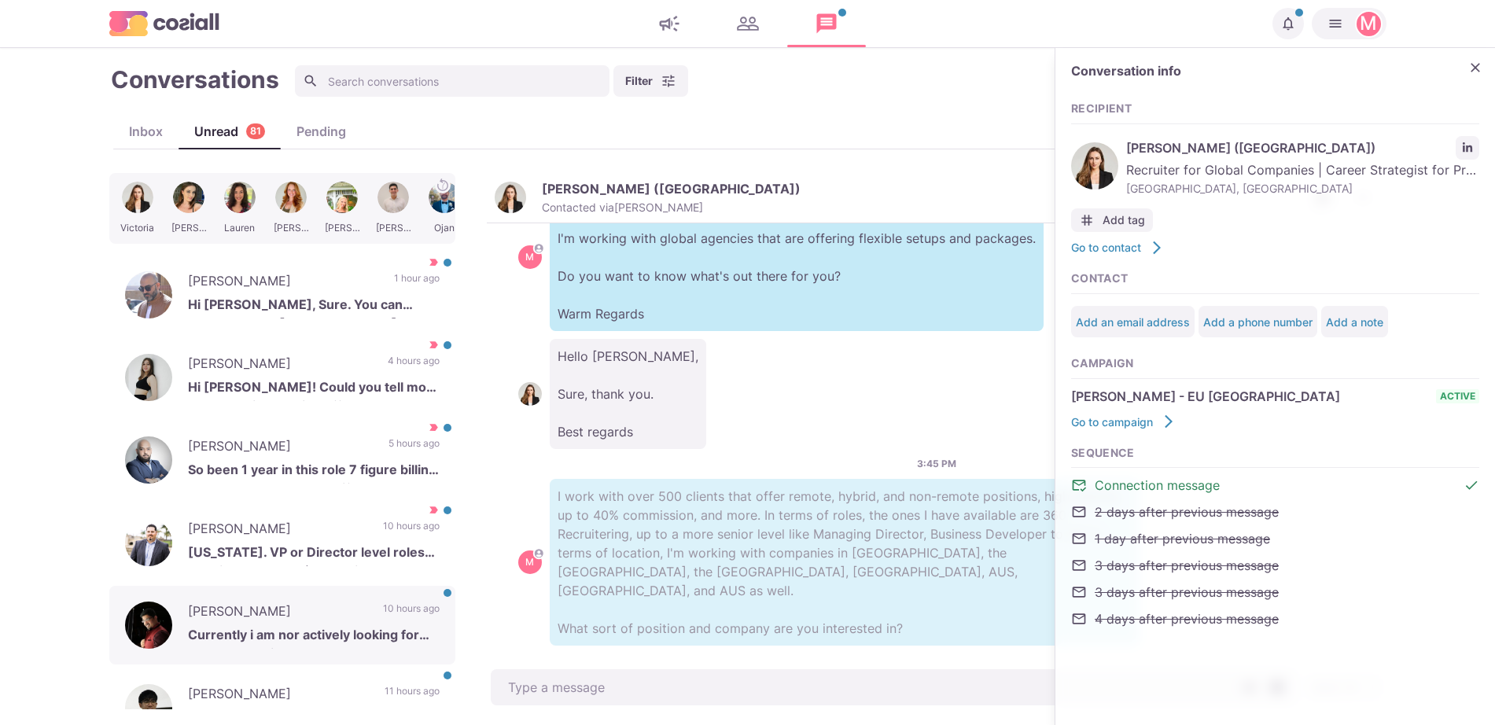
click at [402, 623] on p "10 hours ago" at bounding box center [411, 613] width 57 height 24
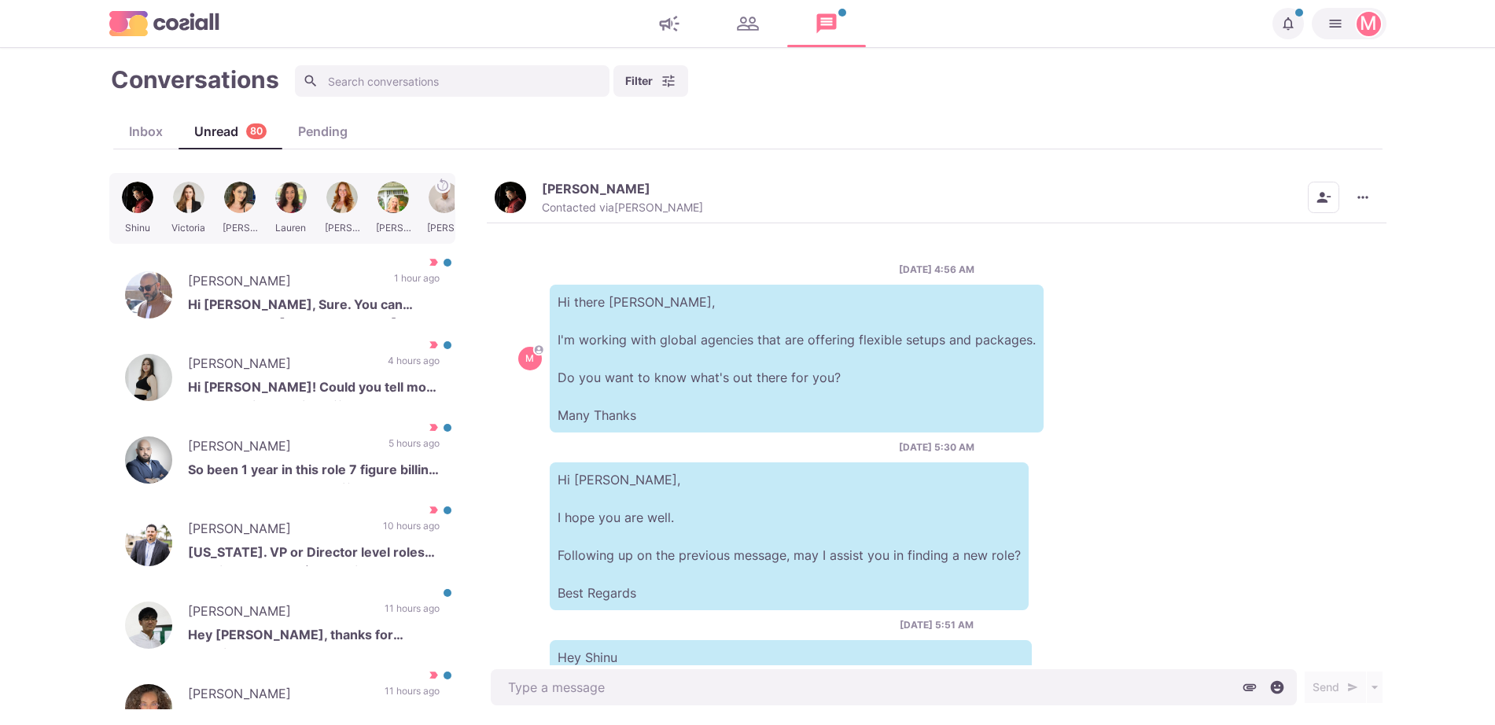
scroll to position [268, 0]
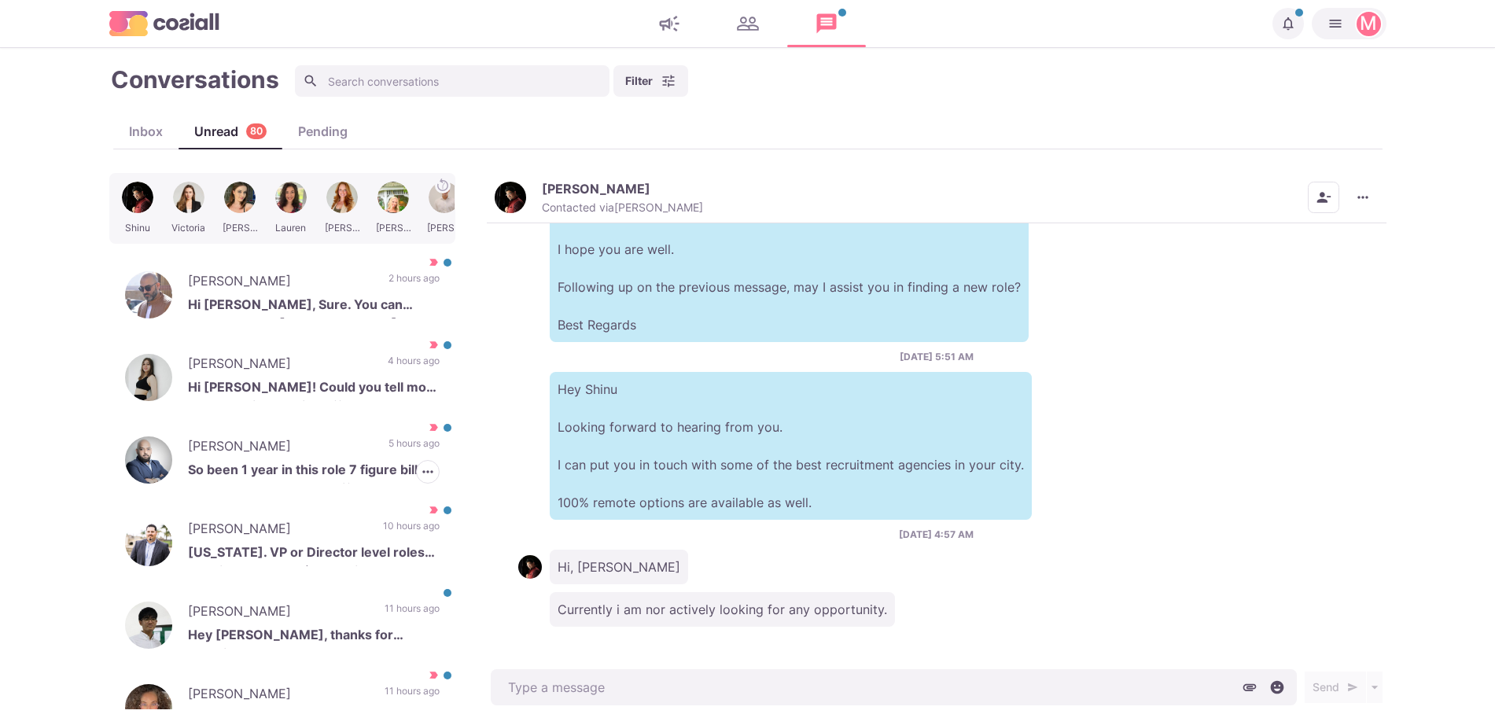
click at [314, 473] on p "So been 1 year in this role 7 figure billing revenue Do let me know if any lead…" at bounding box center [314, 472] width 252 height 24
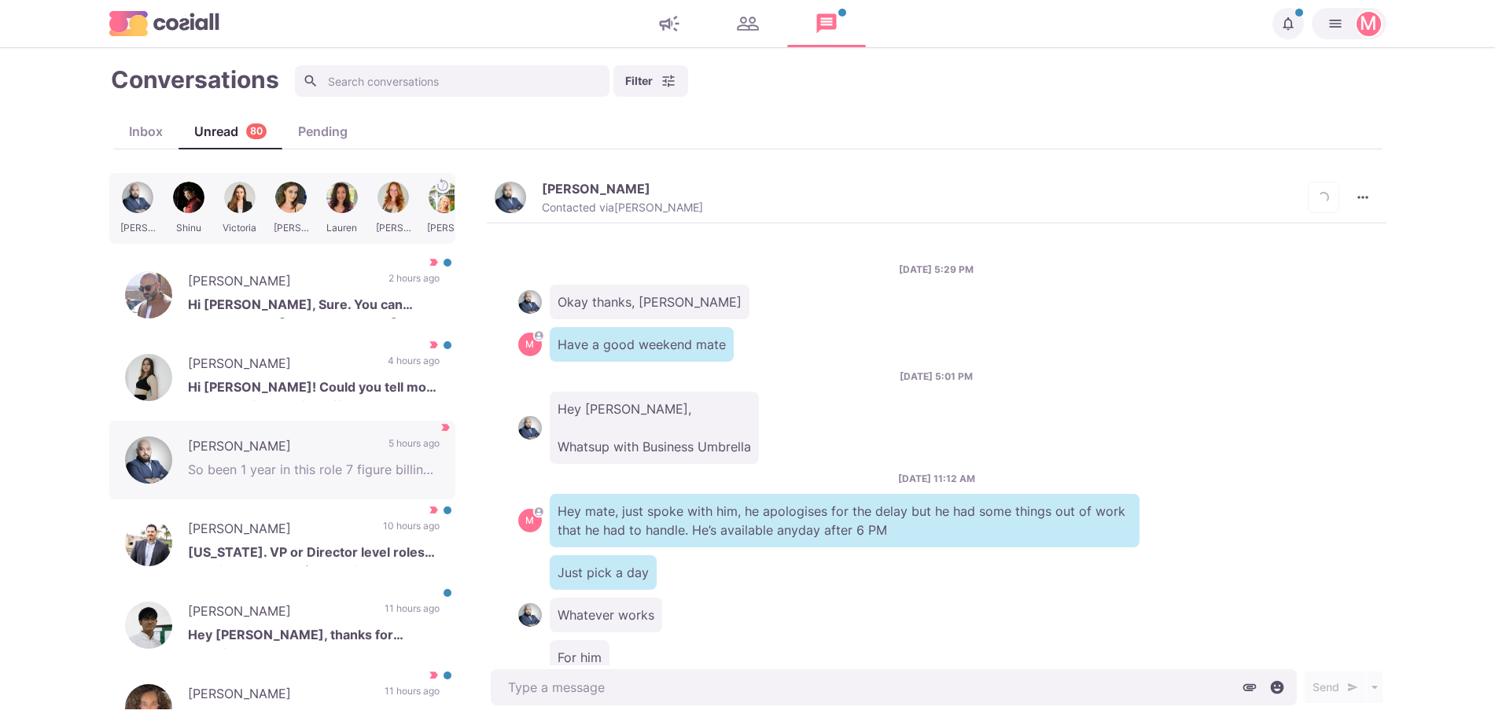
scroll to position [1372, 0]
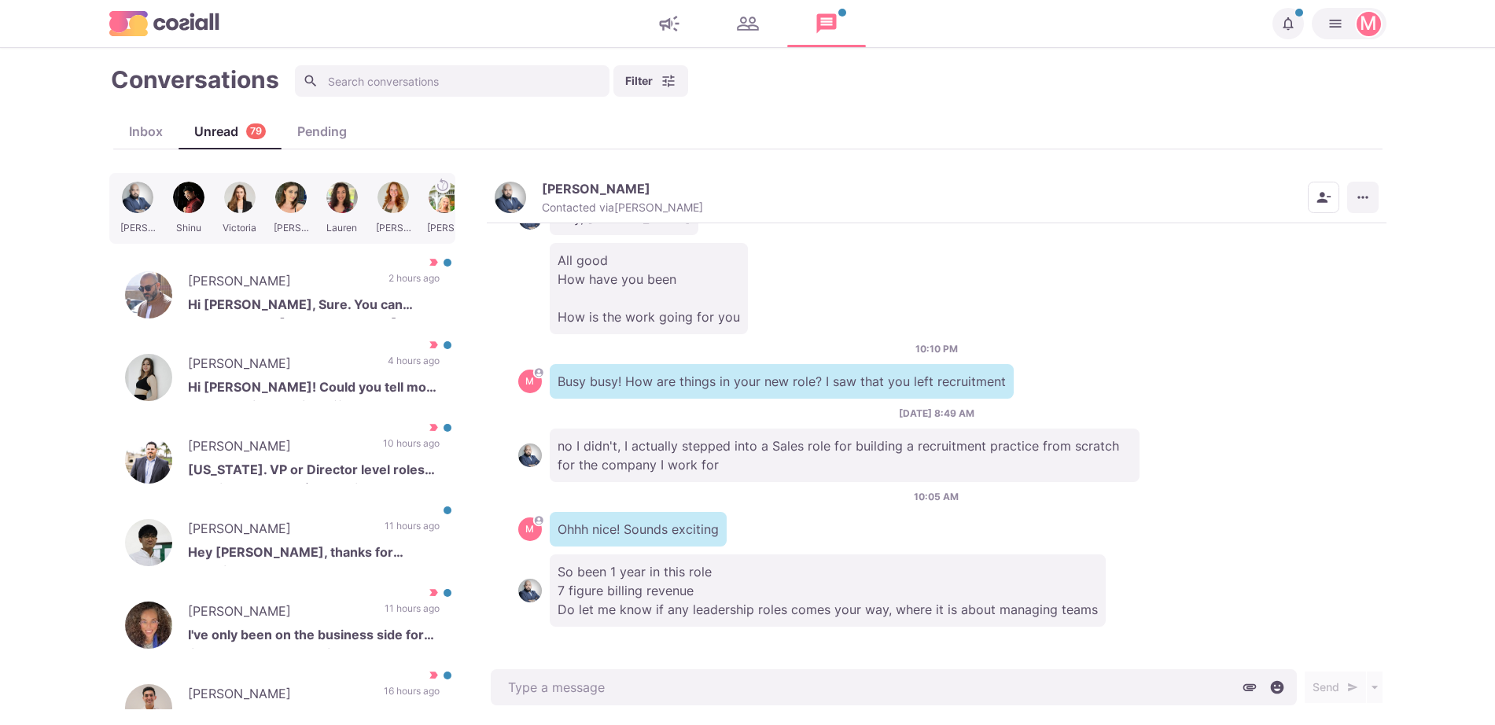
click at [1359, 194] on icon "More menu" at bounding box center [1363, 197] width 16 height 16
click at [1314, 234] on button "Mark as Unread" at bounding box center [1301, 236] width 153 height 24
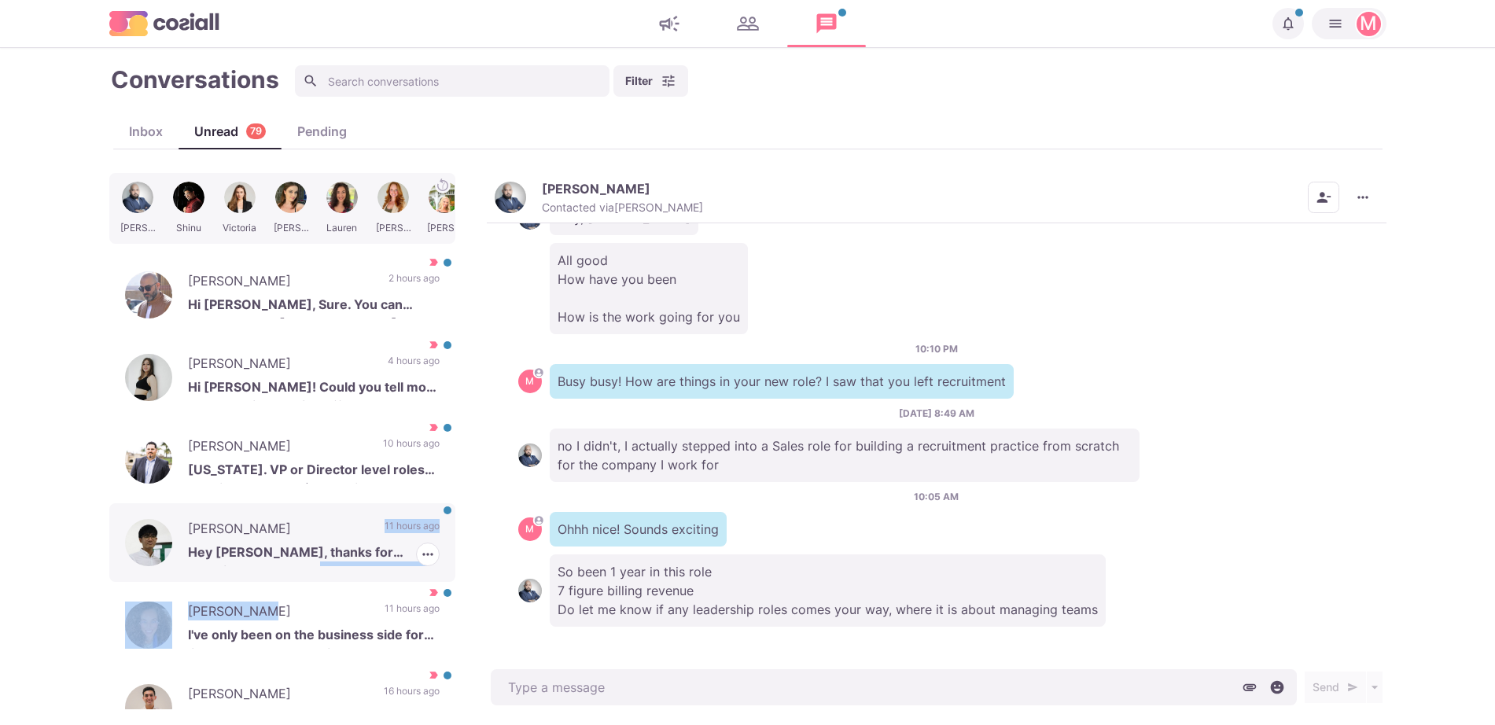
drag, startPoint x: 255, startPoint y: 586, endPoint x: 274, endPoint y: 562, distance: 30.2
click at [274, 562] on p "Hey [PERSON_NAME], thanks for reaching out to me! At the moment, I'm not lookin…" at bounding box center [314, 554] width 252 height 24
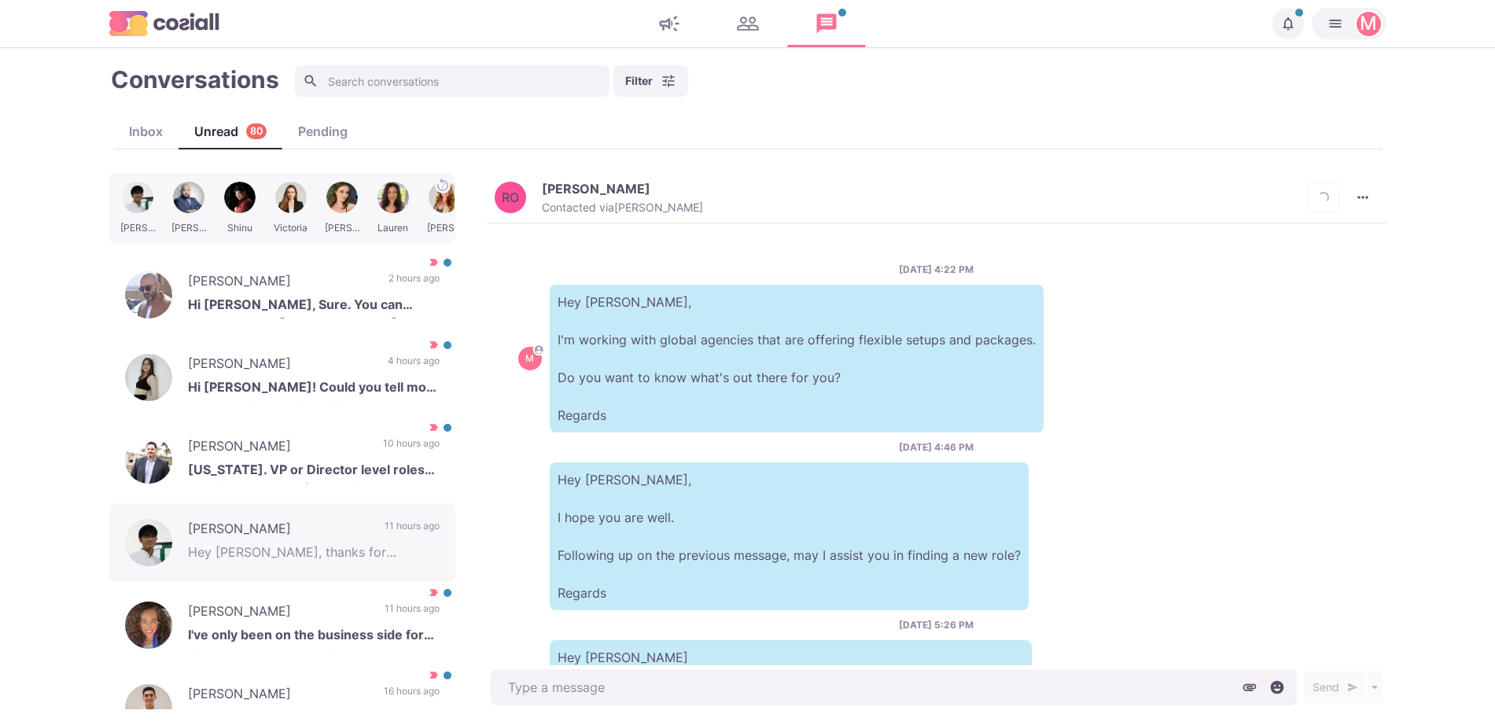
scroll to position [245, 0]
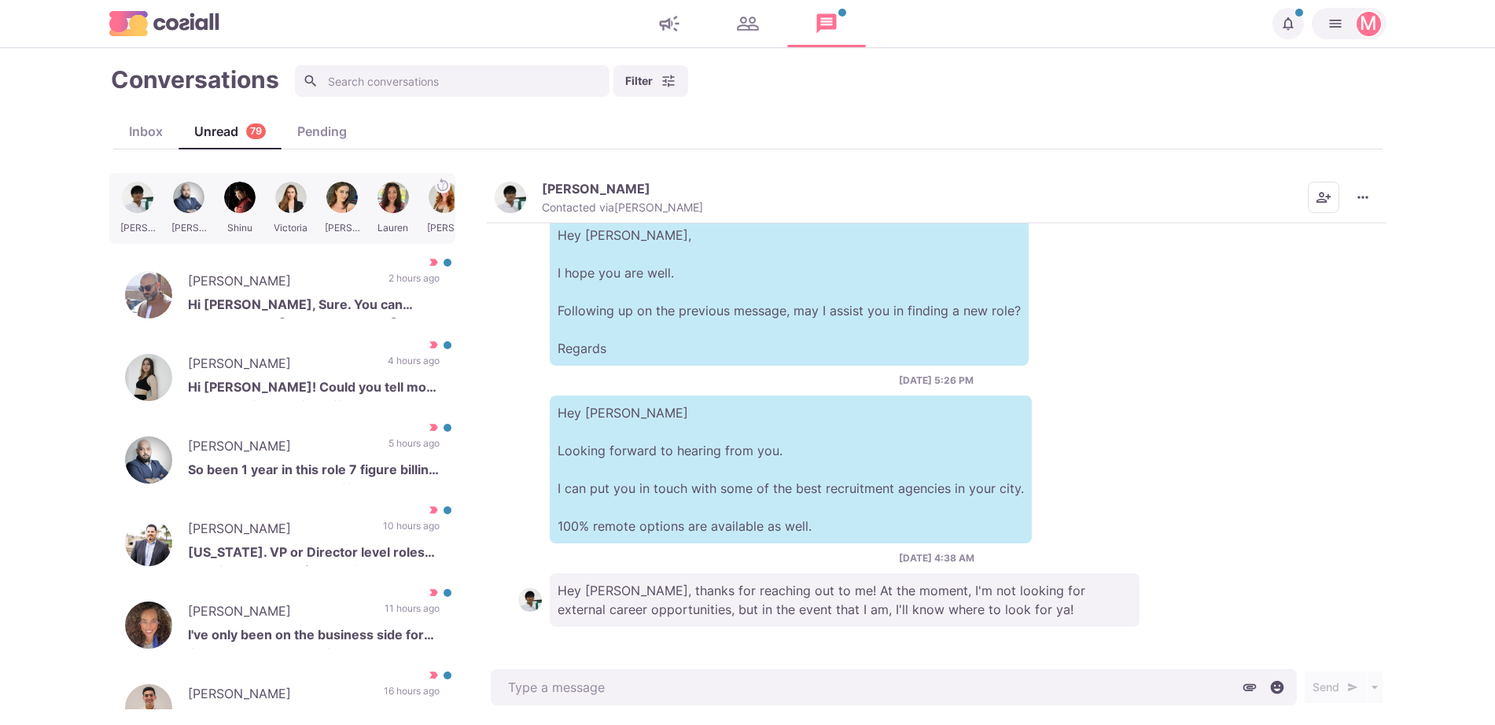
type textarea "x"
